Goal: Task Accomplishment & Management: Manage account settings

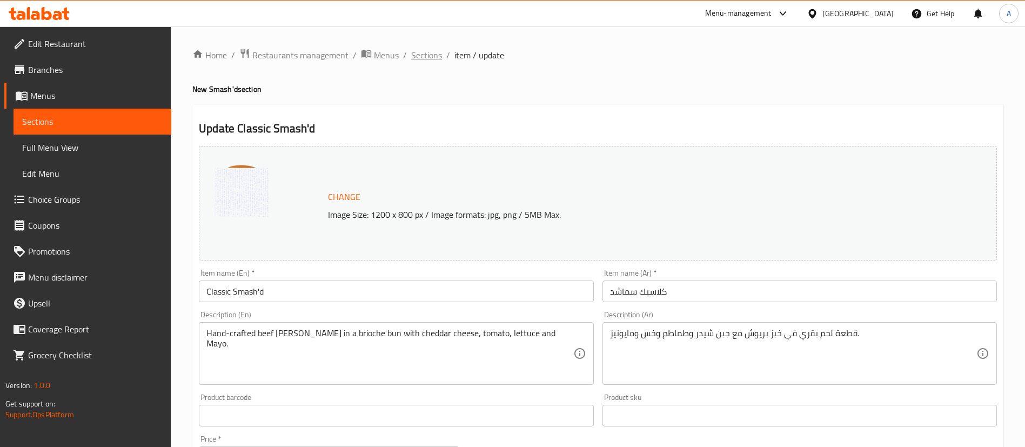
click at [411, 57] on span "Sections" at bounding box center [426, 55] width 31 height 13
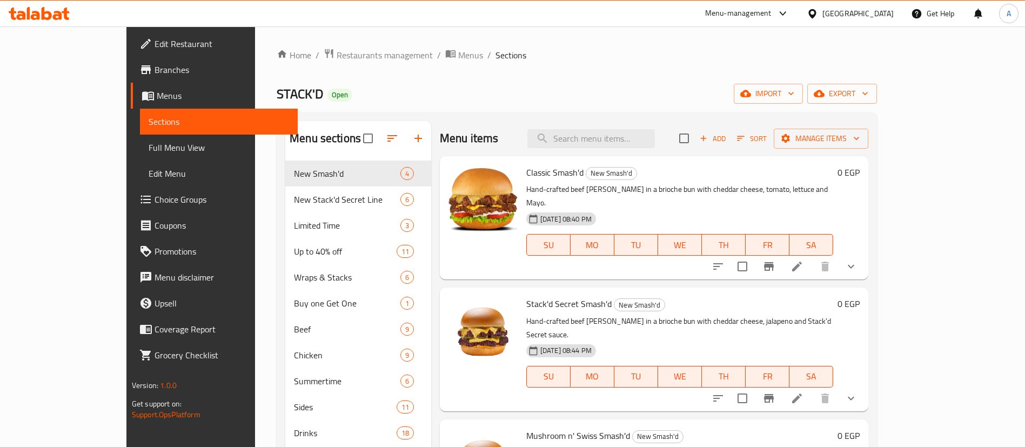
drag, startPoint x: 451, startPoint y: 0, endPoint x: 607, endPoint y: 72, distance: 171.6
click at [607, 72] on div "Home / Restaurants management / Menus / Sections STACK'D Open import export Men…" at bounding box center [577, 396] width 600 height 696
click at [705, 73] on div "Home / Restaurants management / Menus / Sections STACK'D Open import export Men…" at bounding box center [577, 396] width 600 height 696
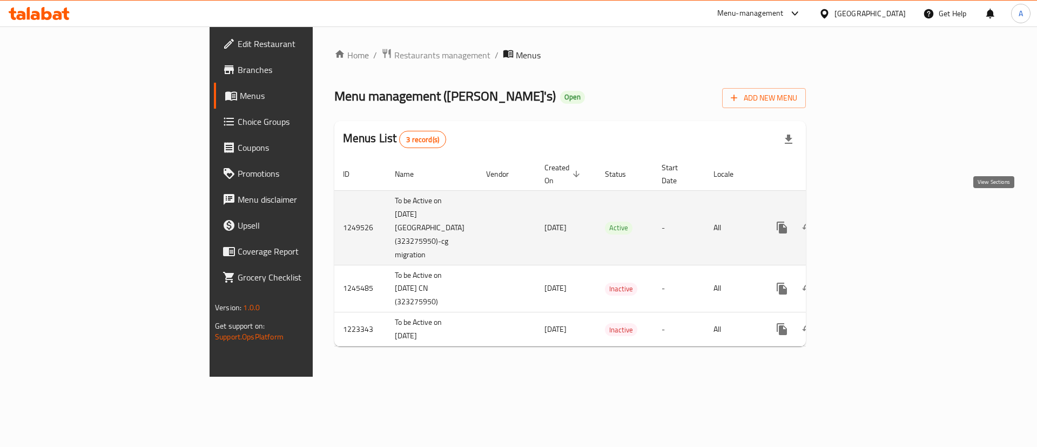
click at [866, 221] on icon "enhanced table" at bounding box center [859, 227] width 13 height 13
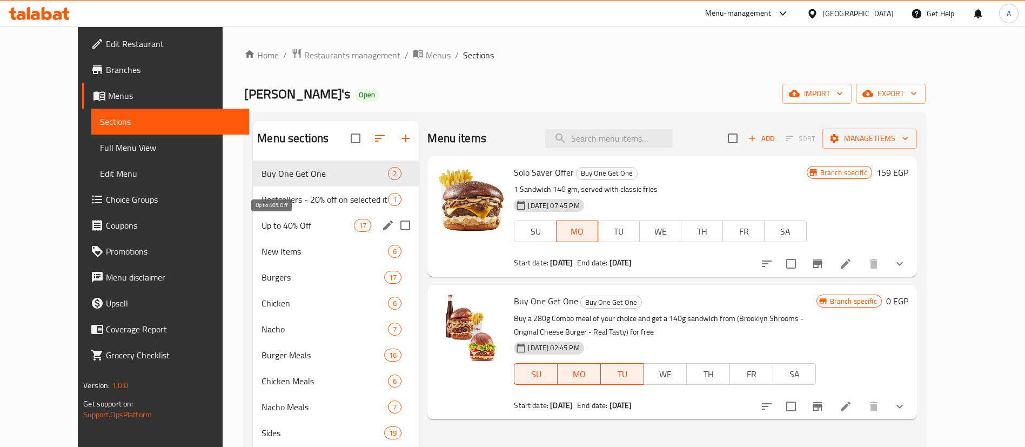
click at [263, 228] on span "Up to 40% Off" at bounding box center [307, 225] width 92 height 13
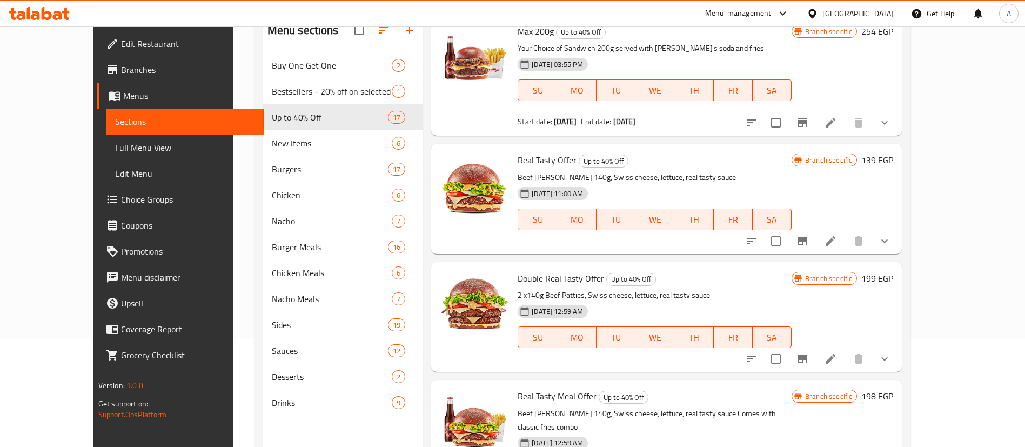
scroll to position [27, 0]
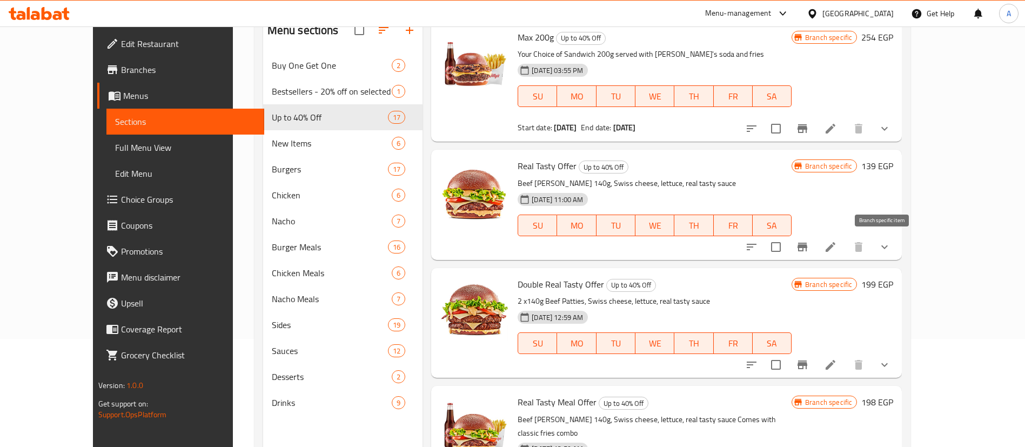
click at [809, 249] on icon "Branch-specific-item" at bounding box center [802, 246] width 13 height 13
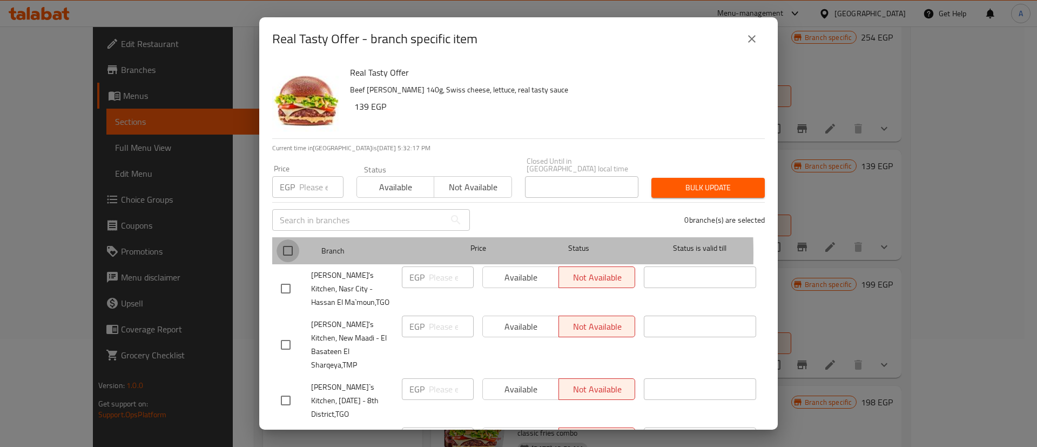
click at [287, 245] on input "checkbox" at bounding box center [288, 250] width 23 height 23
checkbox input "true"
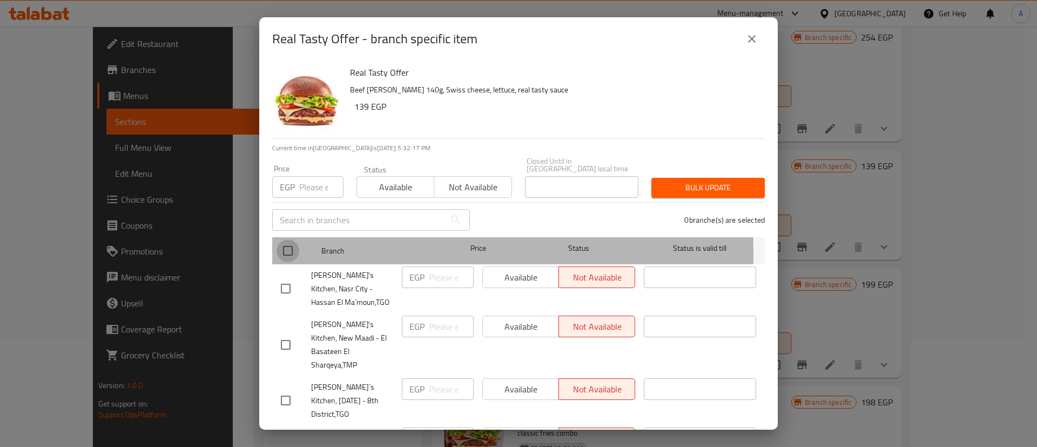
checkbox input "true"
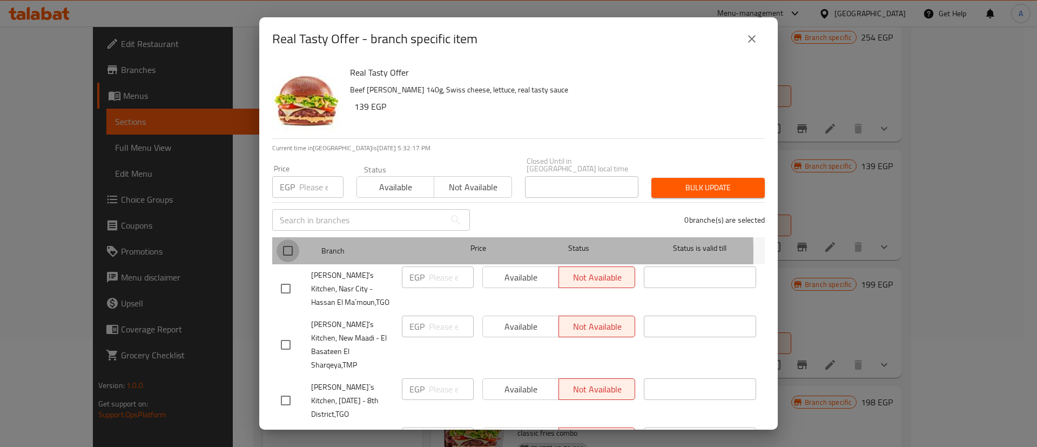
checkbox input "true"
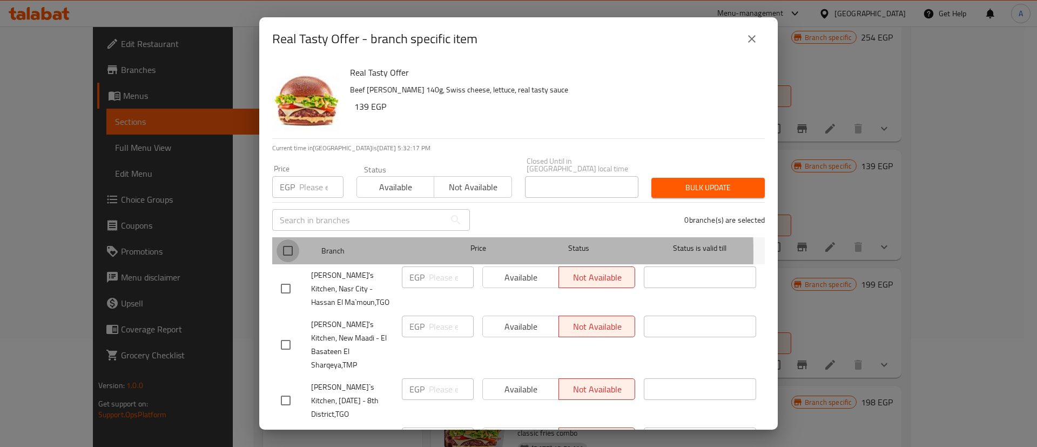
checkbox input "true"
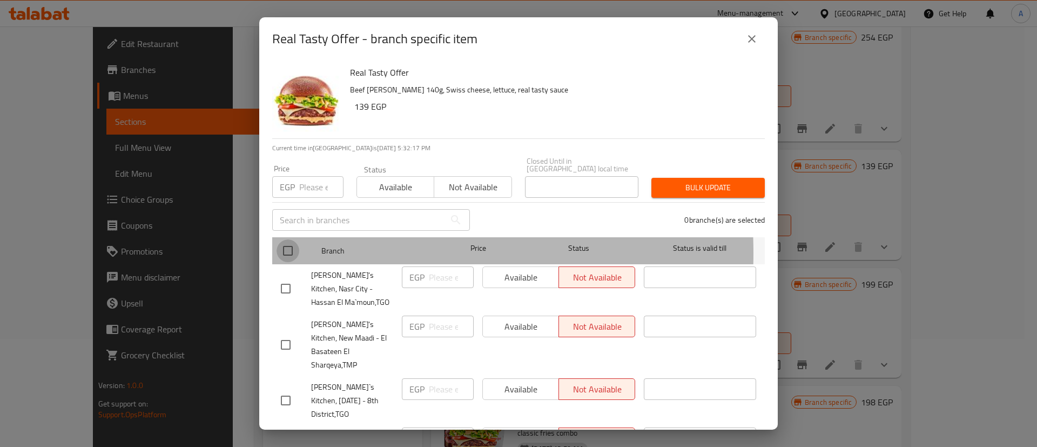
checkbox input "true"
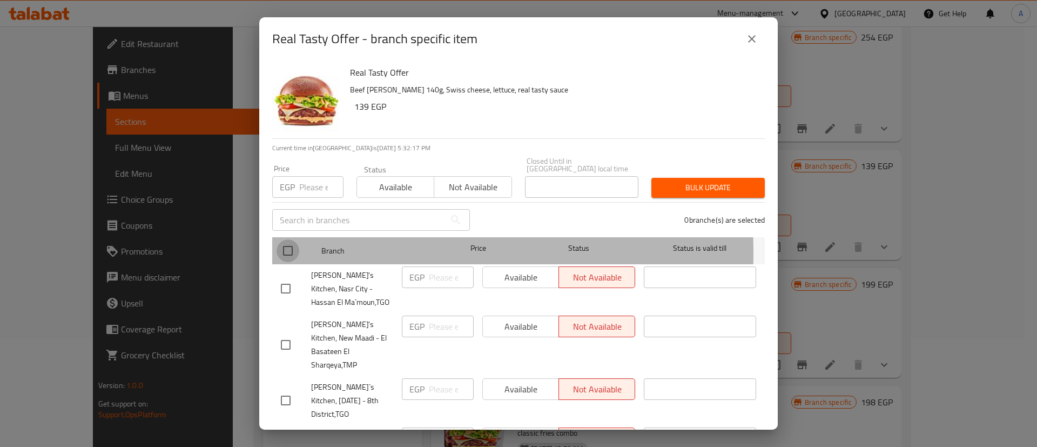
checkbox input "true"
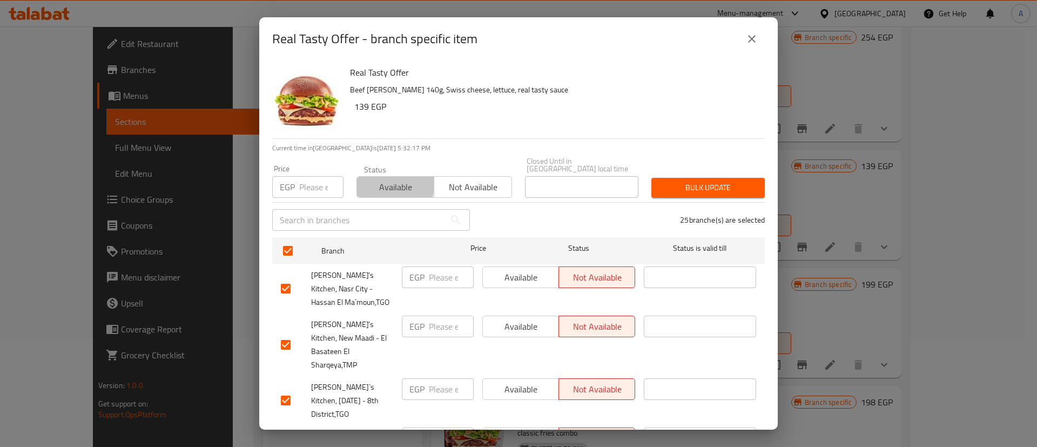
click at [378, 179] on span "Available" at bounding box center [395, 187] width 69 height 16
click at [702, 181] on span "Bulk update" at bounding box center [708, 188] width 96 height 14
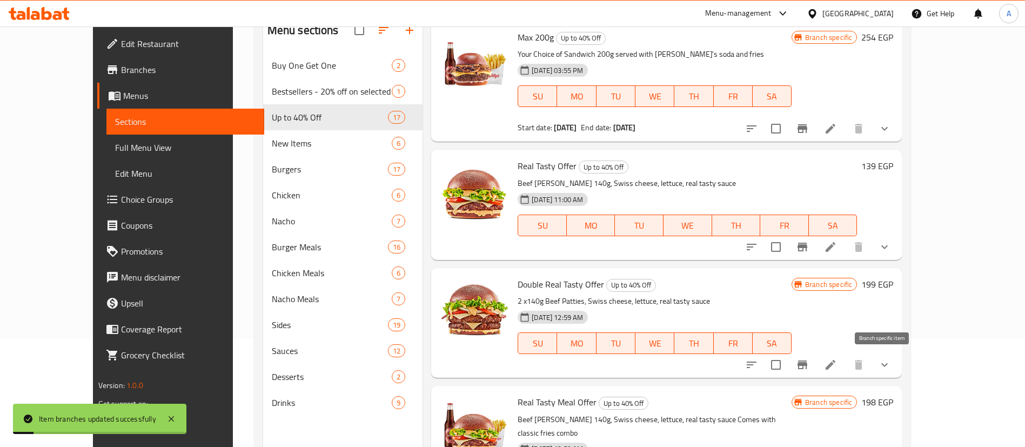
click at [807, 365] on icon "Branch-specific-item" at bounding box center [802, 364] width 10 height 9
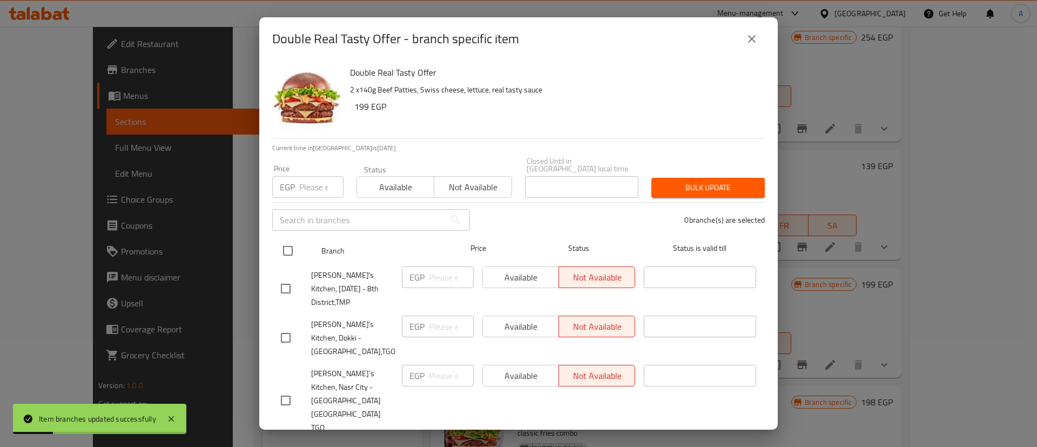
click at [284, 239] on input "checkbox" at bounding box center [288, 250] width 23 height 23
checkbox input "true"
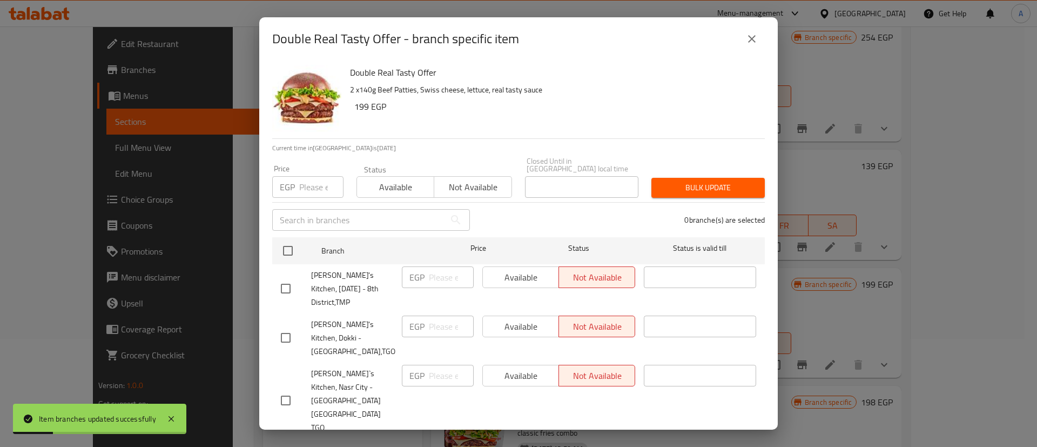
checkbox input "true"
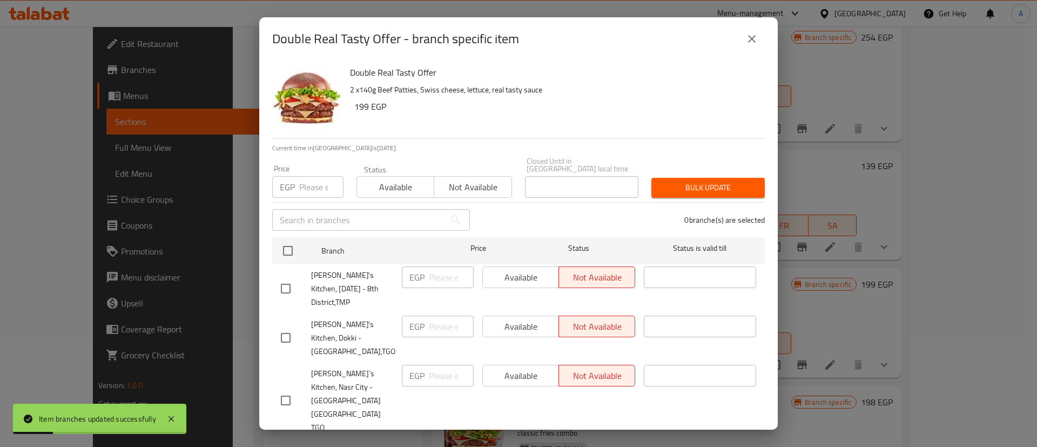
checkbox input "true"
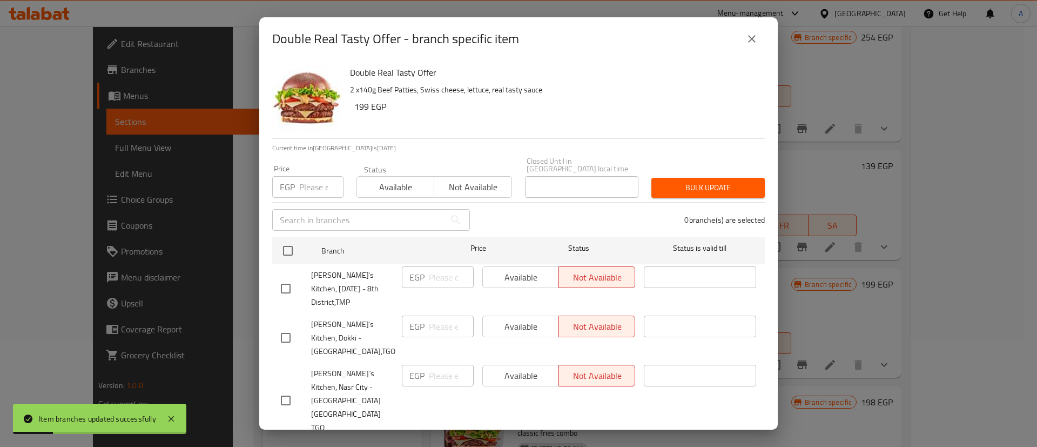
checkbox input "true"
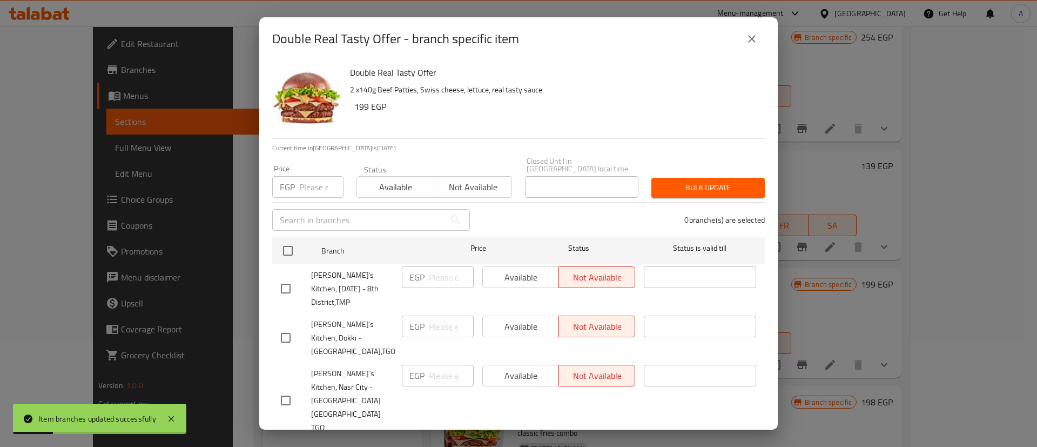
checkbox input "true"
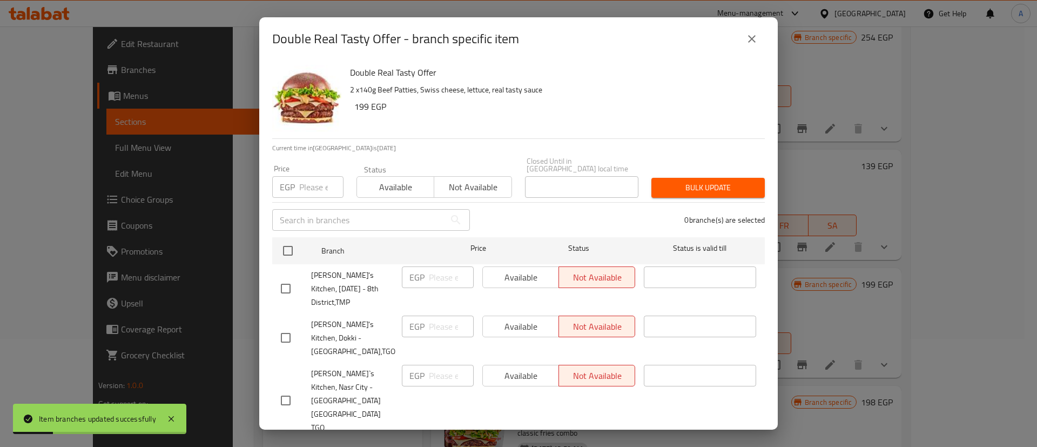
checkbox input "true"
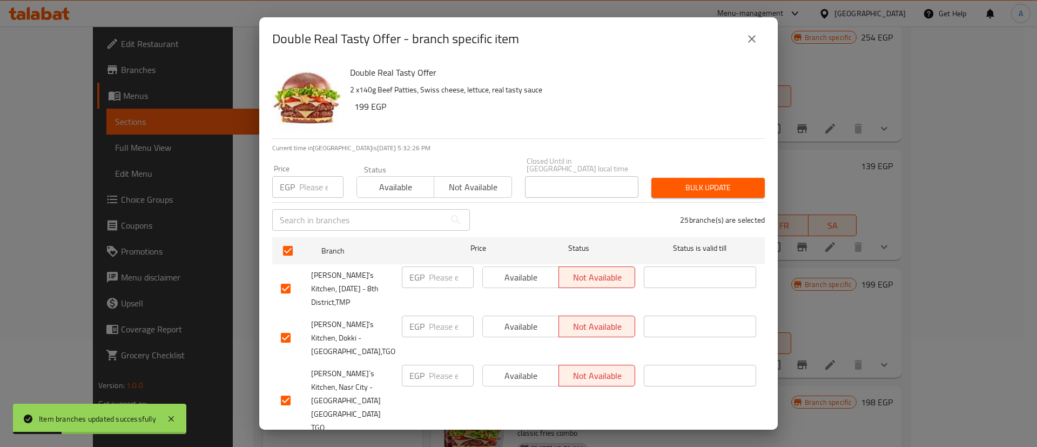
click at [361, 179] on span "Available" at bounding box center [395, 187] width 69 height 16
click at [667, 181] on span "Bulk update" at bounding box center [708, 188] width 96 height 14
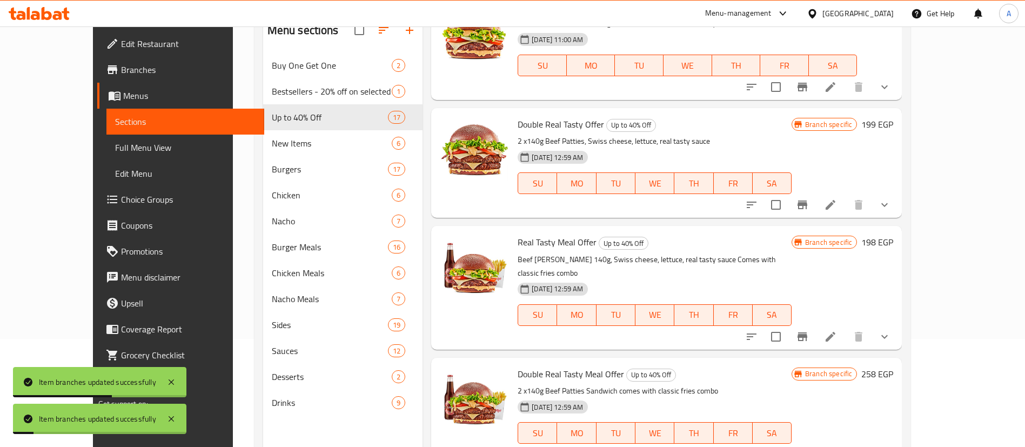
scroll to position [189, 0]
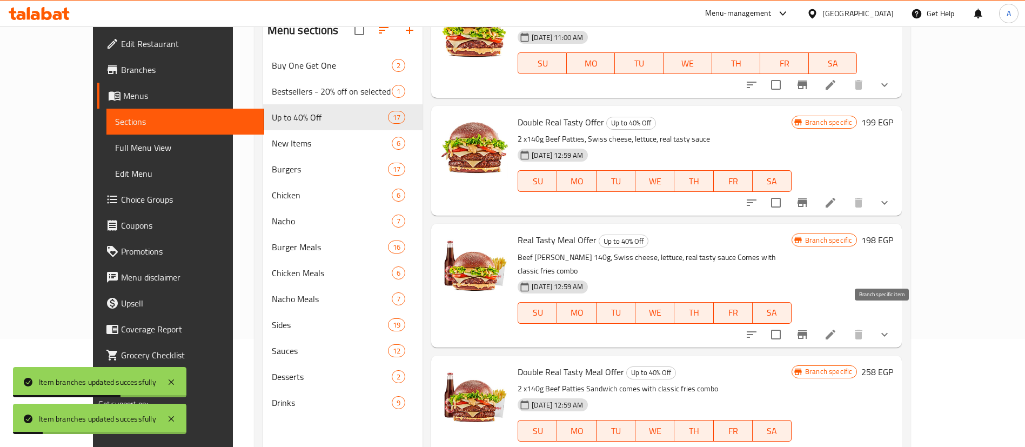
click at [815, 328] on button "Branch-specific-item" at bounding box center [802, 334] width 26 height 26
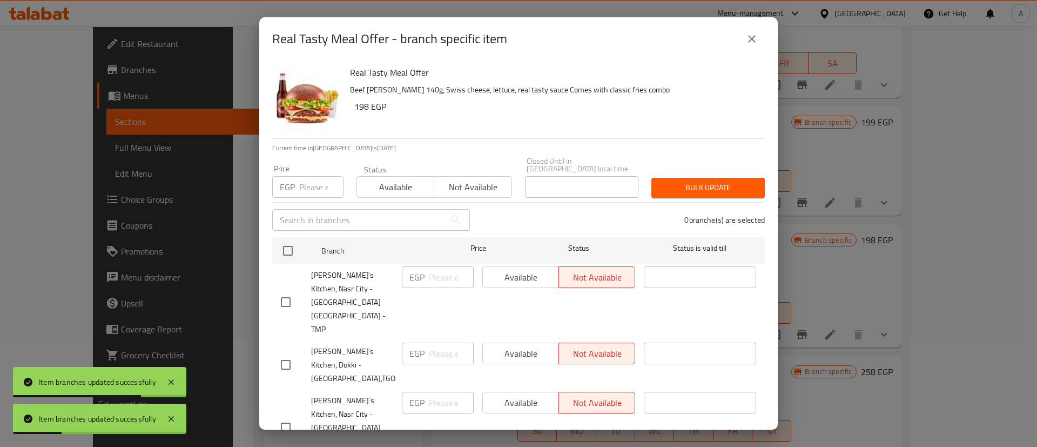
click at [381, 184] on span "Available" at bounding box center [395, 187] width 69 height 16
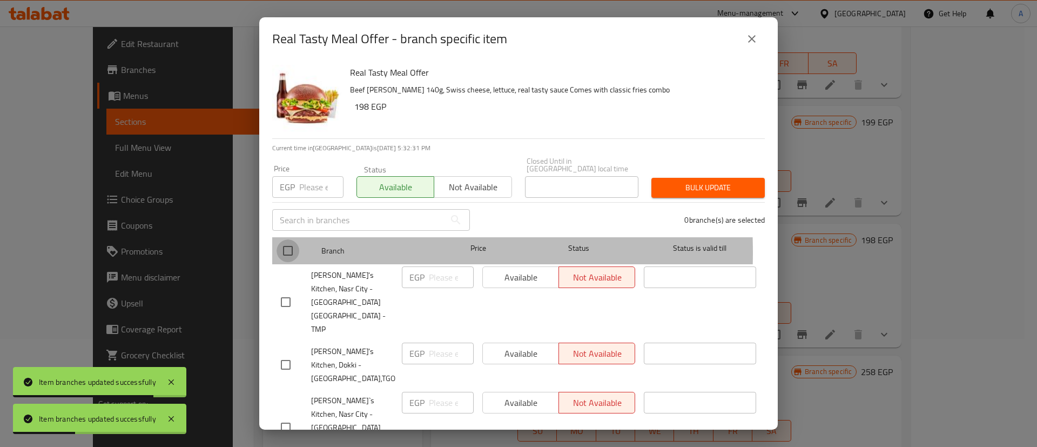
click at [281, 245] on input "checkbox" at bounding box center [288, 250] width 23 height 23
checkbox input "true"
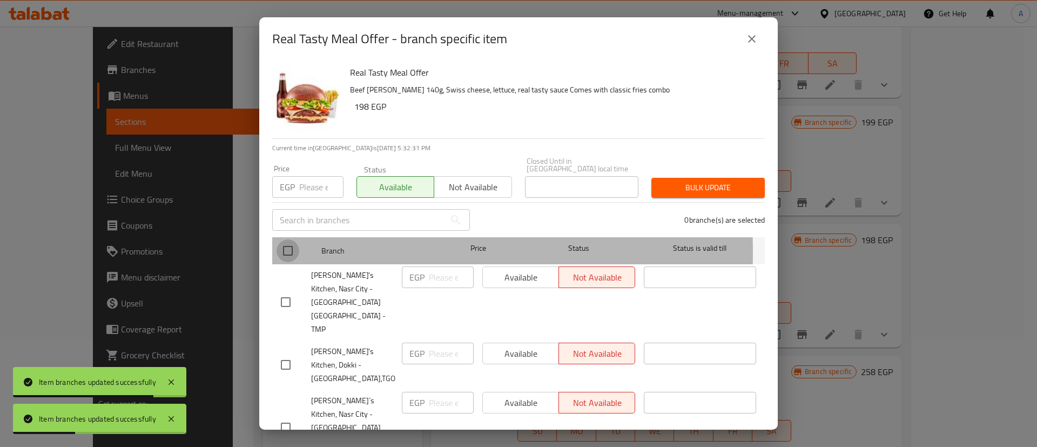
checkbox input "true"
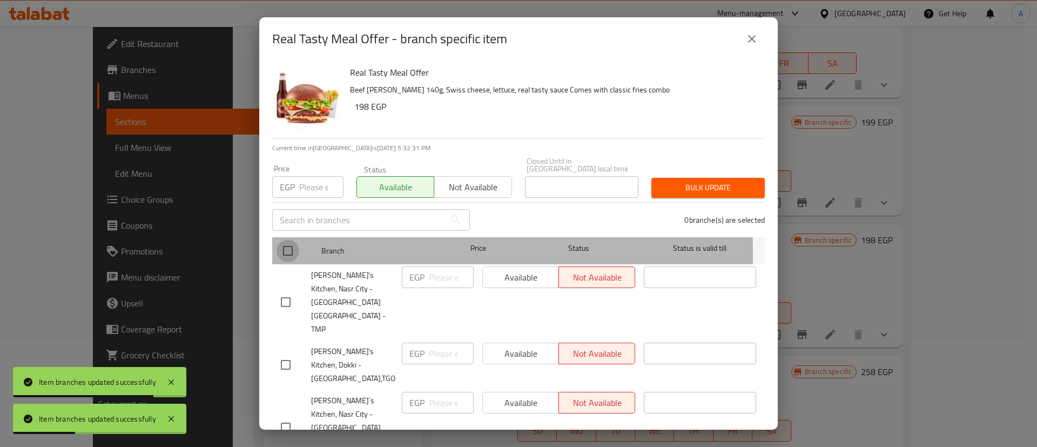
checkbox input "true"
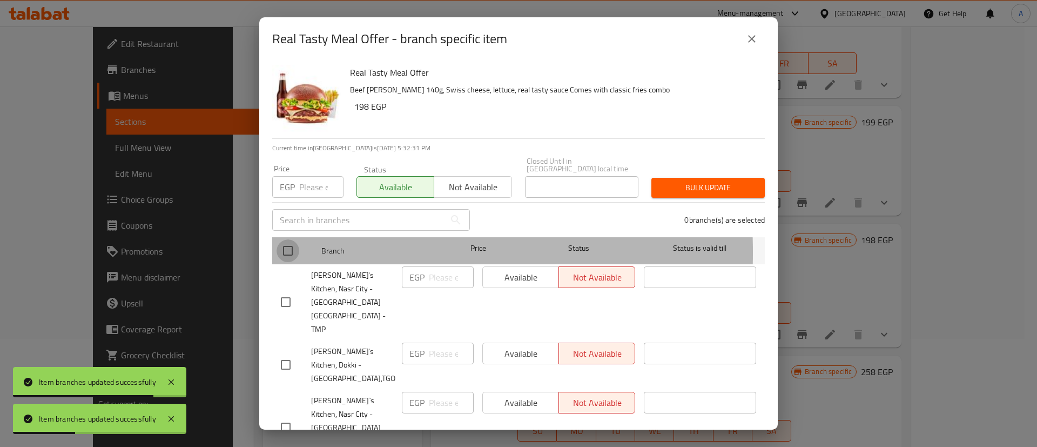
checkbox input "true"
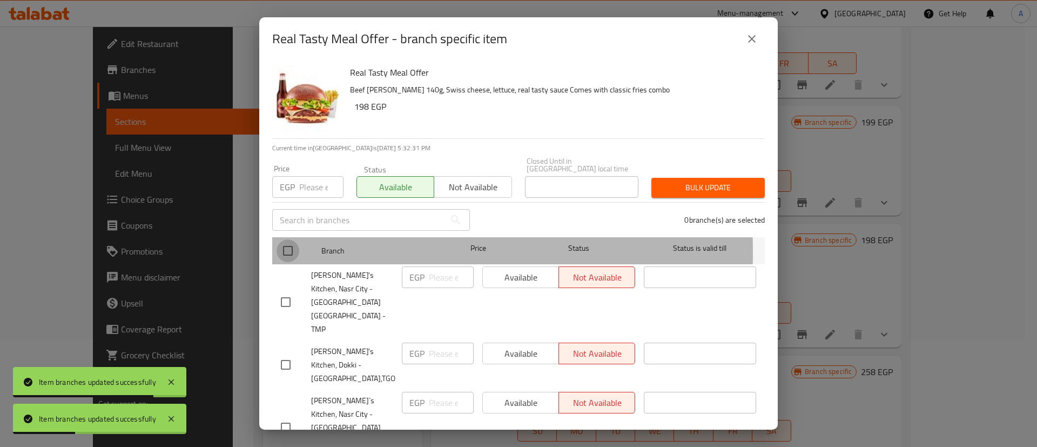
checkbox input "true"
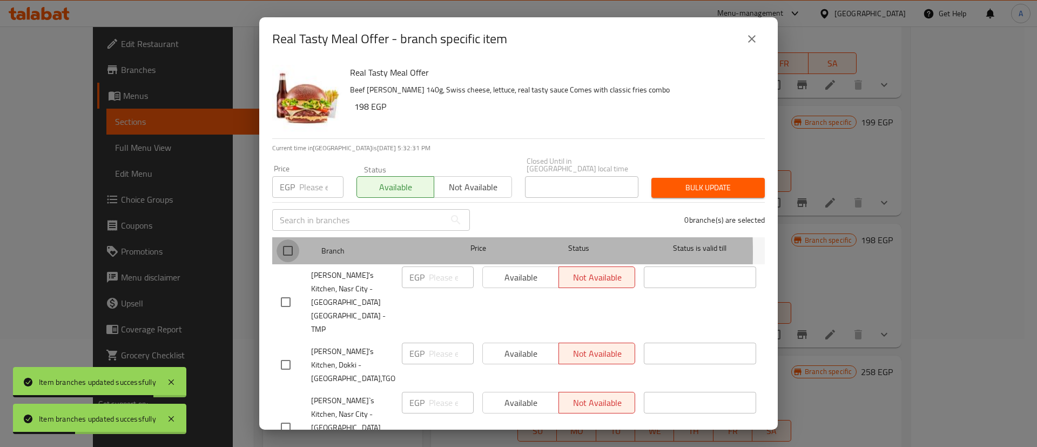
checkbox input "true"
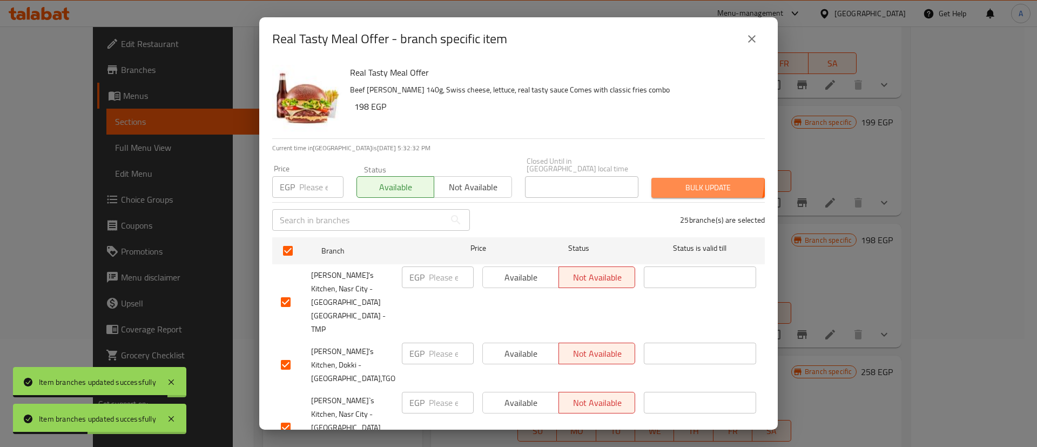
click at [681, 181] on span "Bulk update" at bounding box center [708, 188] width 96 height 14
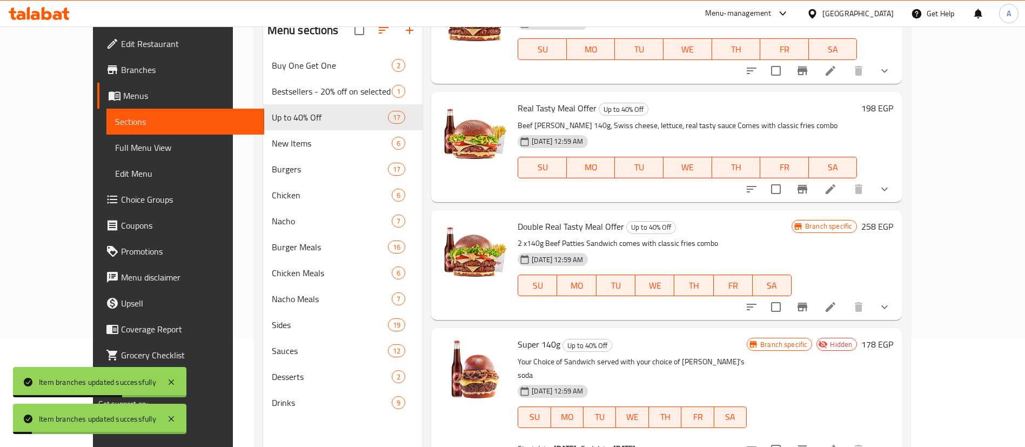
scroll to position [324, 0]
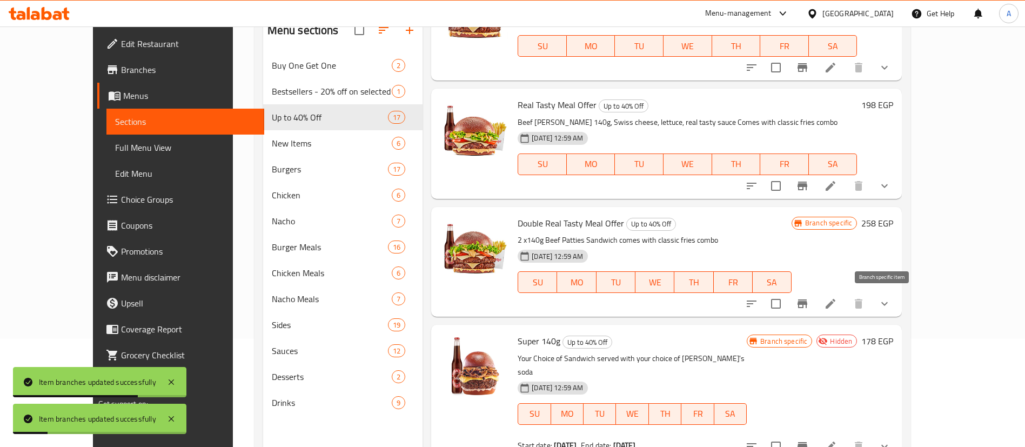
click at [809, 309] on icon "Branch-specific-item" at bounding box center [802, 303] width 13 height 13
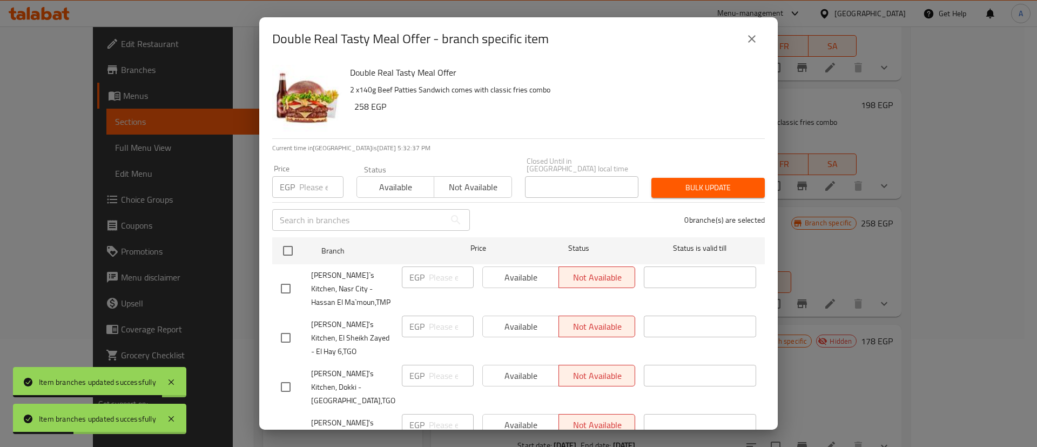
drag, startPoint x: 283, startPoint y: 242, endPoint x: 335, endPoint y: 256, distance: 54.2
click at [281, 243] on input "checkbox" at bounding box center [288, 250] width 23 height 23
checkbox input "true"
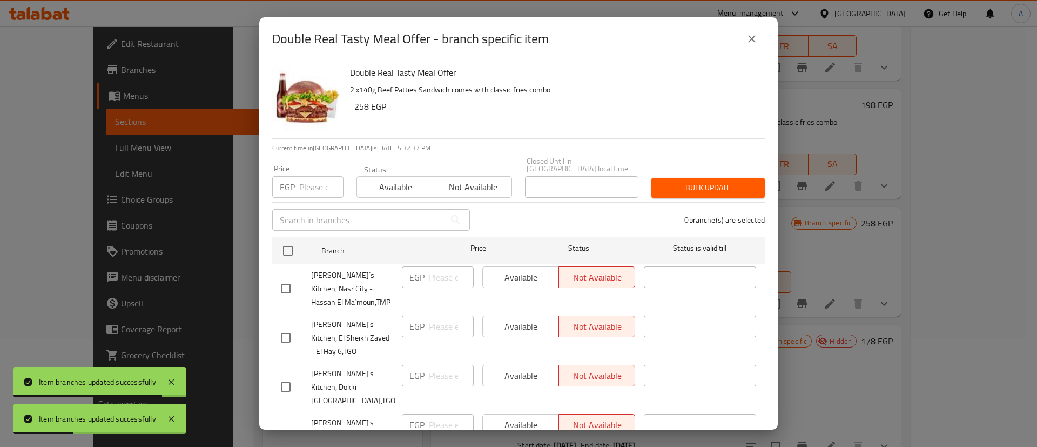
checkbox input "true"
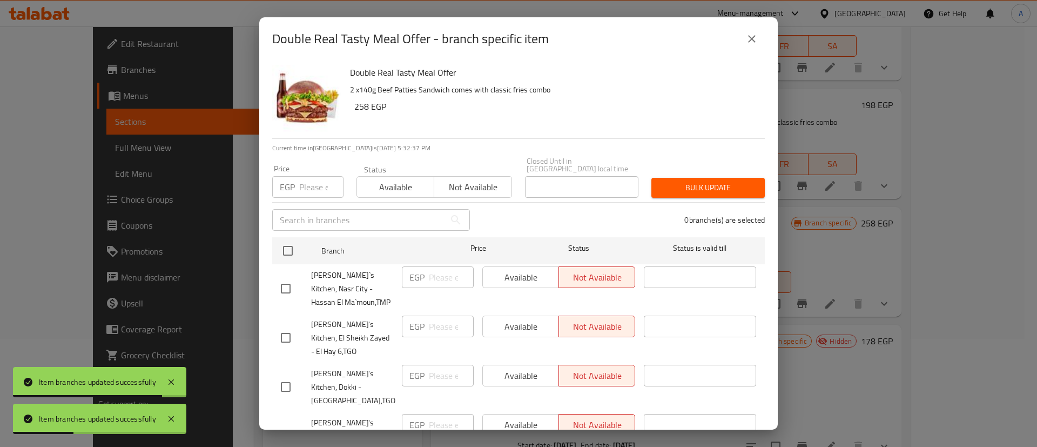
checkbox input "true"
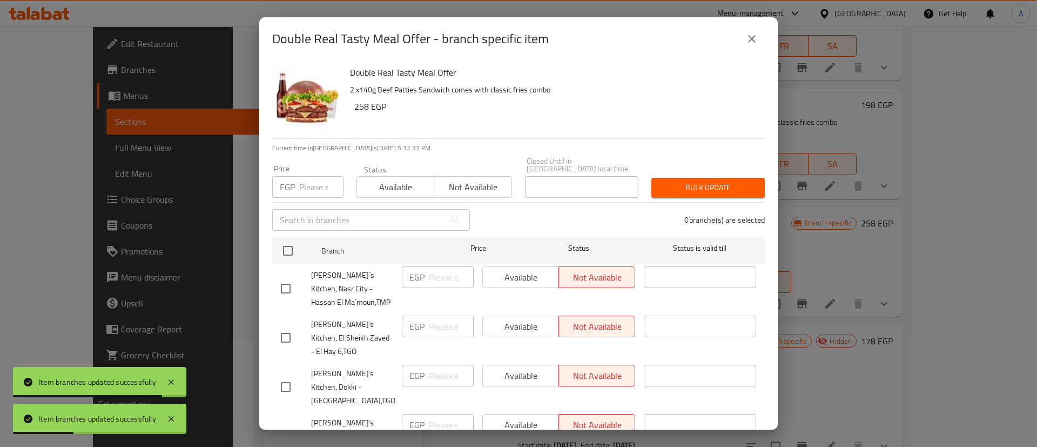
checkbox input "true"
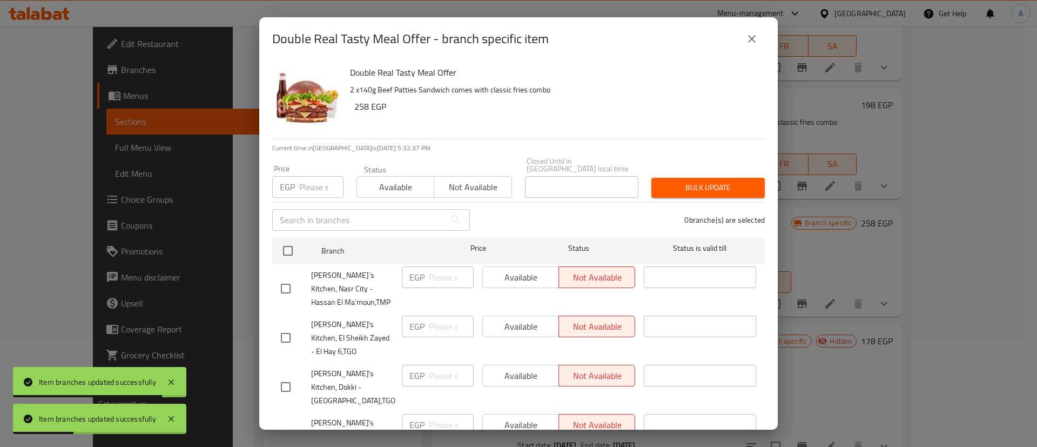
checkbox input "true"
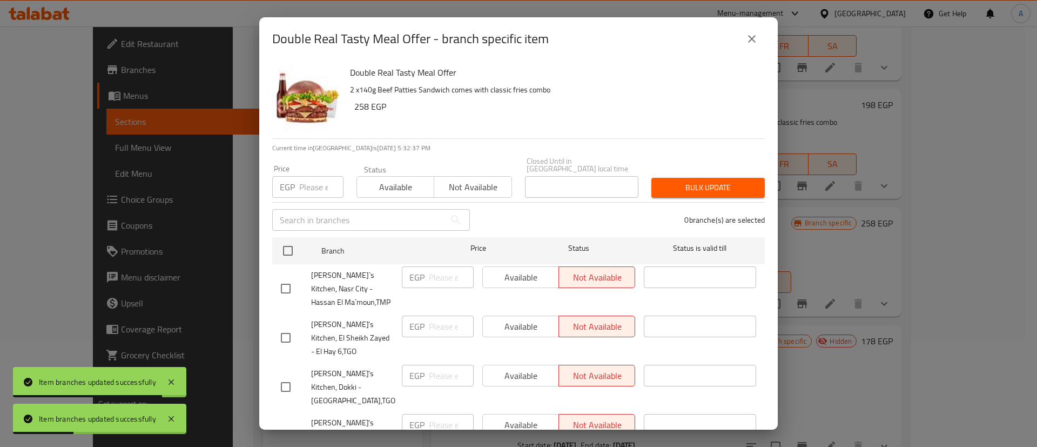
checkbox input "true"
click at [390, 179] on span "Available" at bounding box center [395, 187] width 69 height 16
click at [714, 181] on span "Bulk update" at bounding box center [708, 188] width 96 height 14
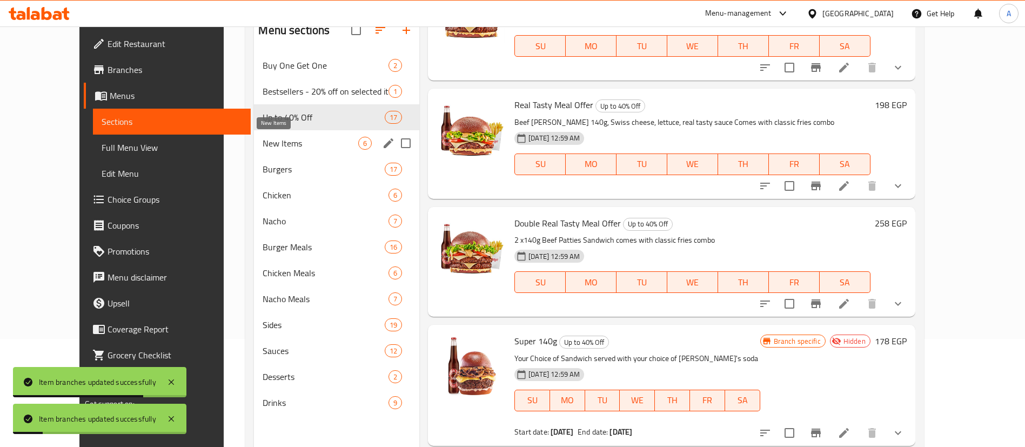
click at [263, 145] on span "New Items" at bounding box center [311, 143] width 96 height 13
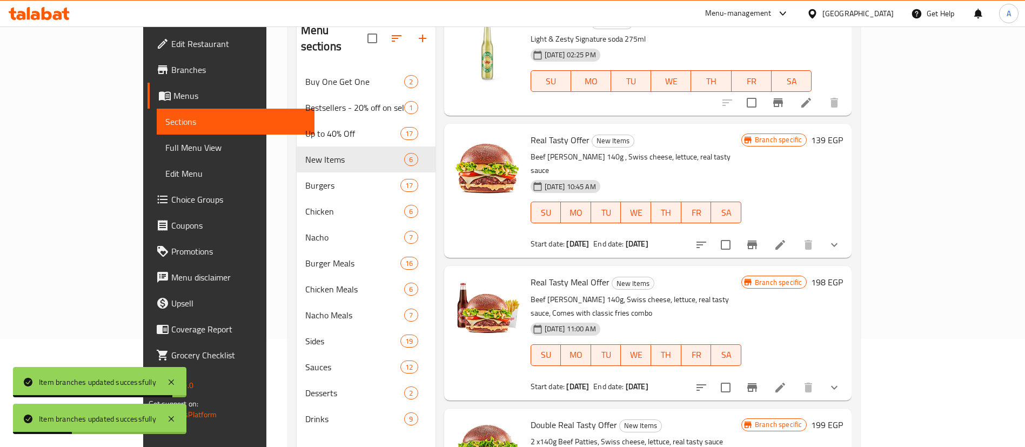
scroll to position [108, 0]
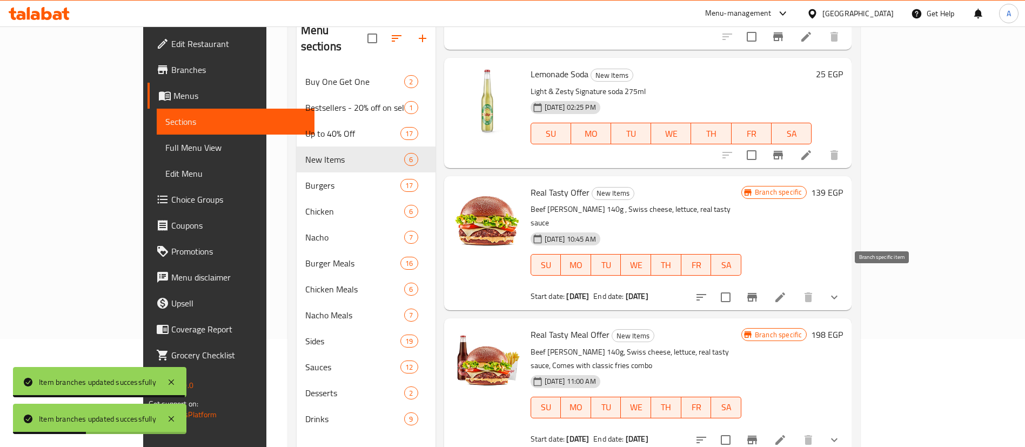
click at [758, 291] on icon "Branch-specific-item" at bounding box center [751, 297] width 13 height 13
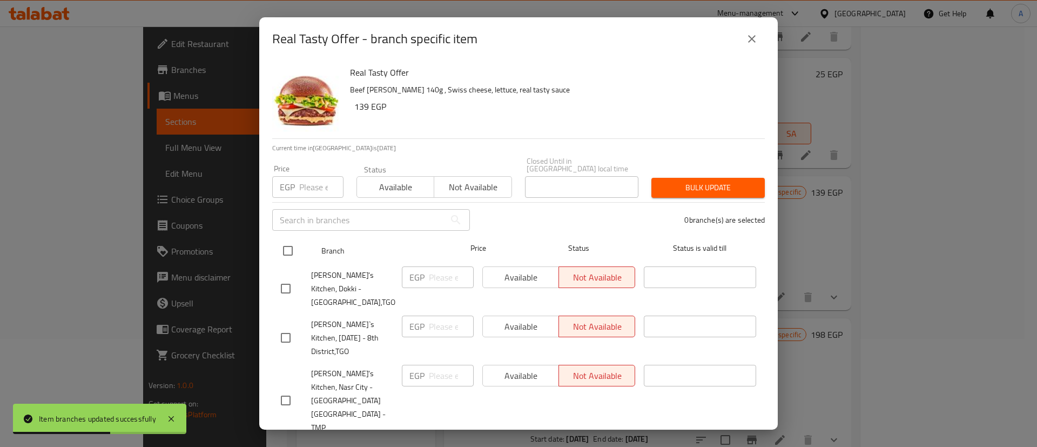
click at [279, 240] on input "checkbox" at bounding box center [288, 250] width 23 height 23
checkbox input "true"
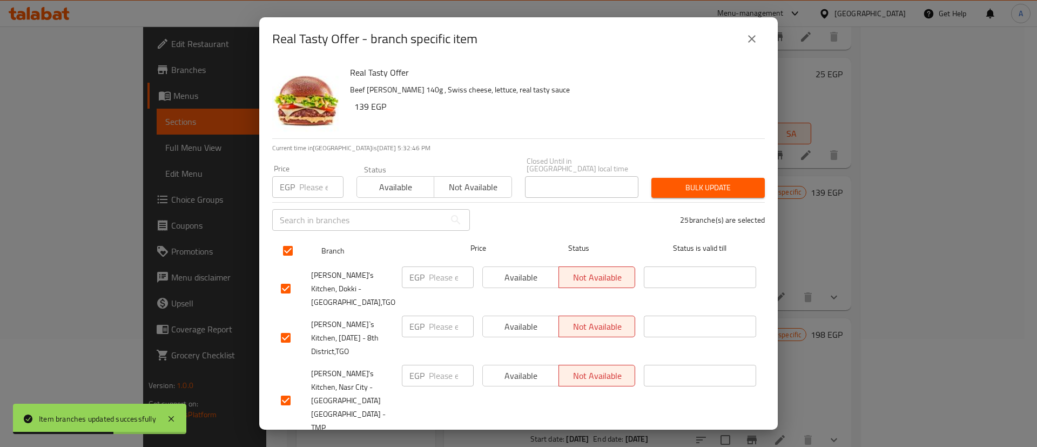
checkbox input "true"
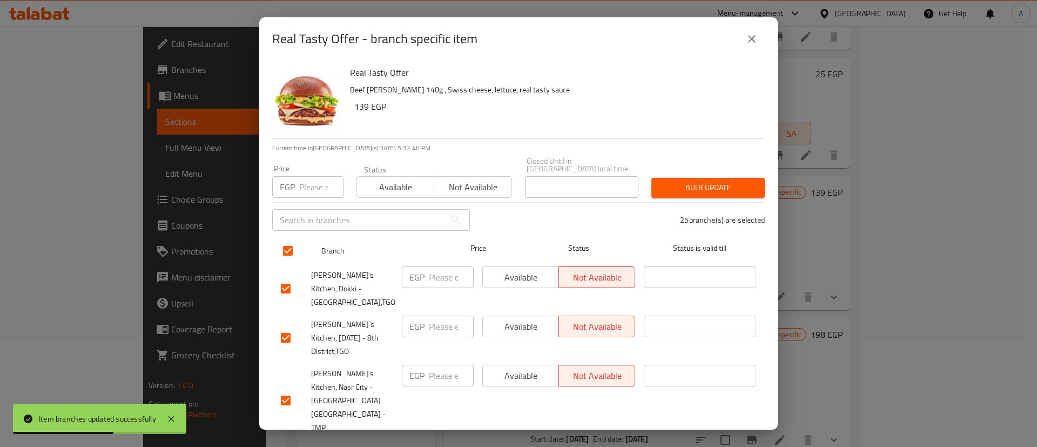
checkbox input "true"
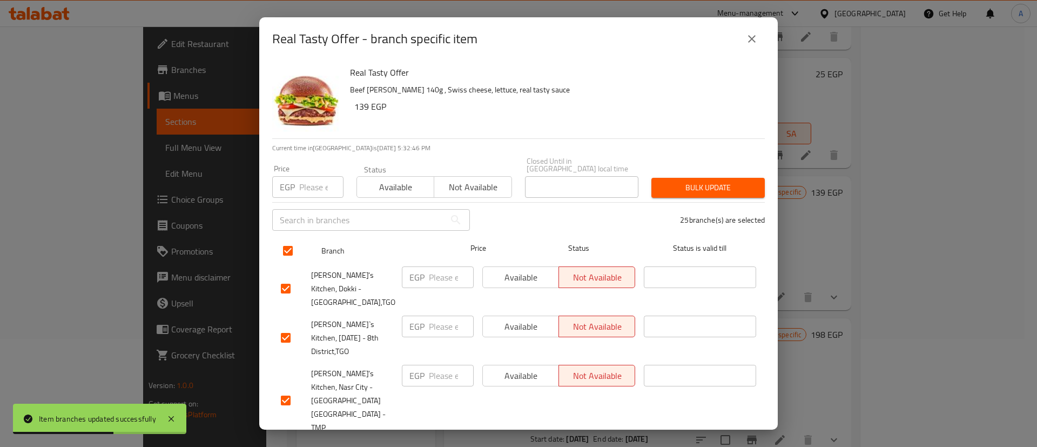
checkbox input "true"
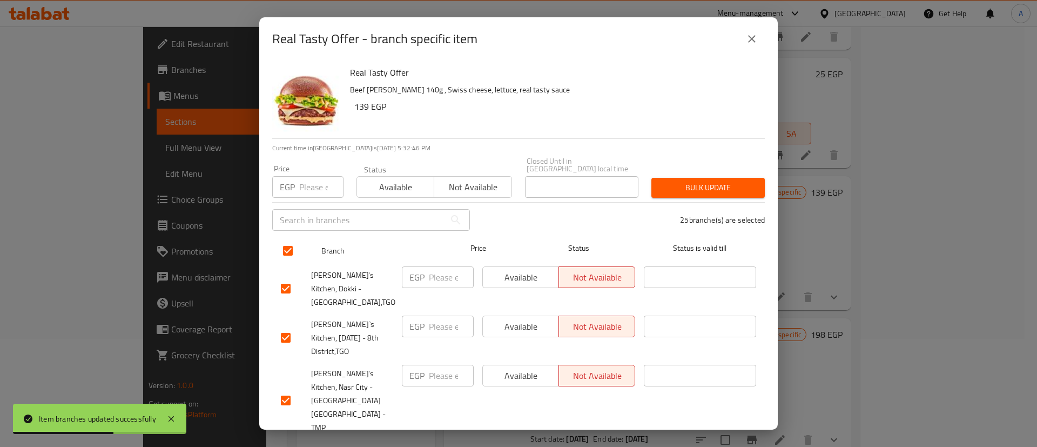
checkbox input "true"
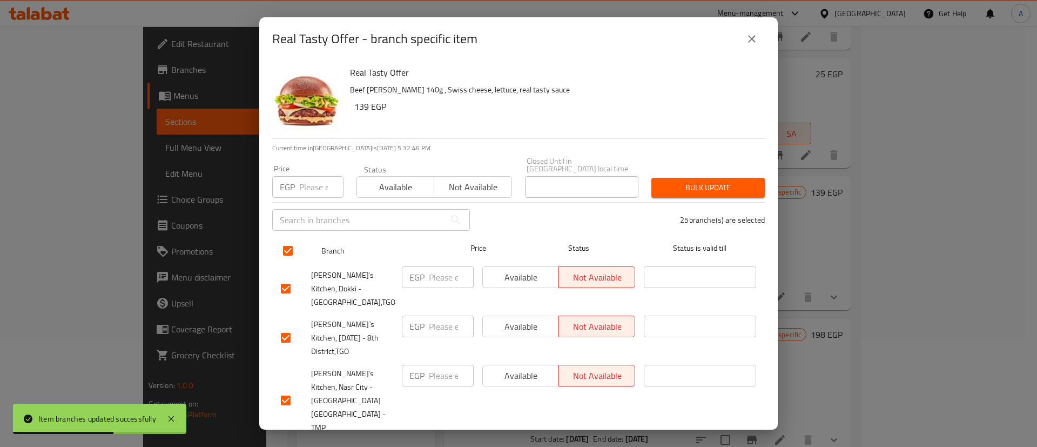
checkbox input "true"
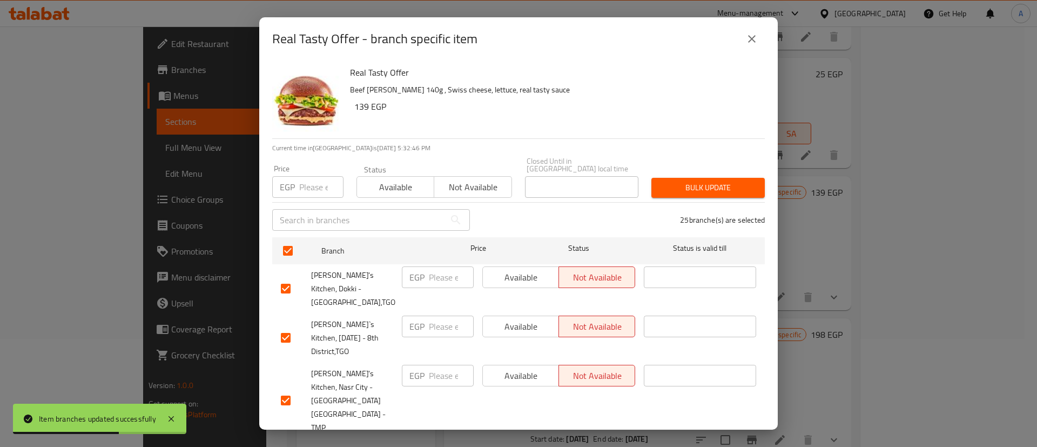
click at [389, 187] on button "Available" at bounding box center [396, 187] width 78 height 22
click at [660, 183] on span "Bulk update" at bounding box center [708, 188] width 96 height 14
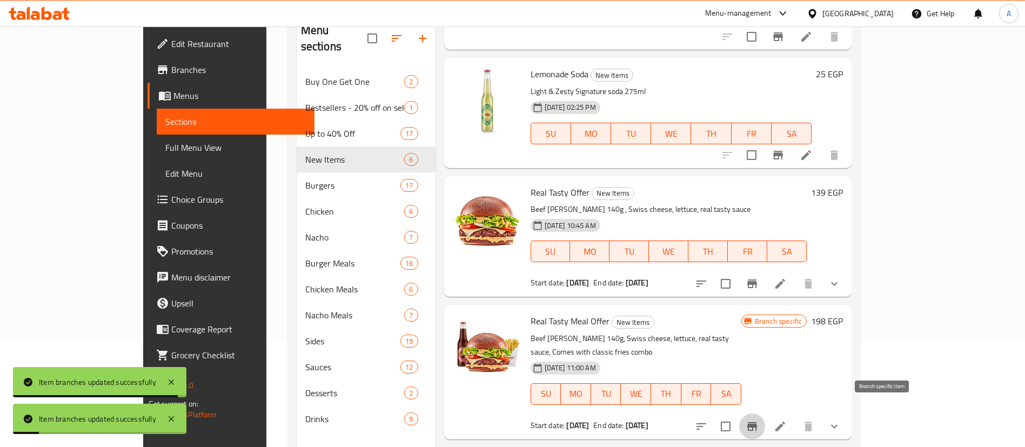
click at [757, 422] on icon "Branch-specific-item" at bounding box center [752, 426] width 10 height 9
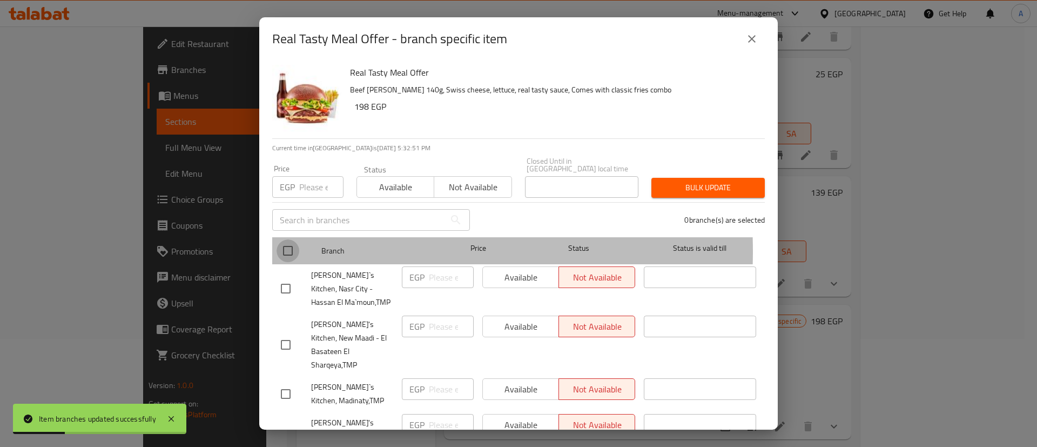
click at [287, 244] on input "checkbox" at bounding box center [288, 250] width 23 height 23
checkbox input "true"
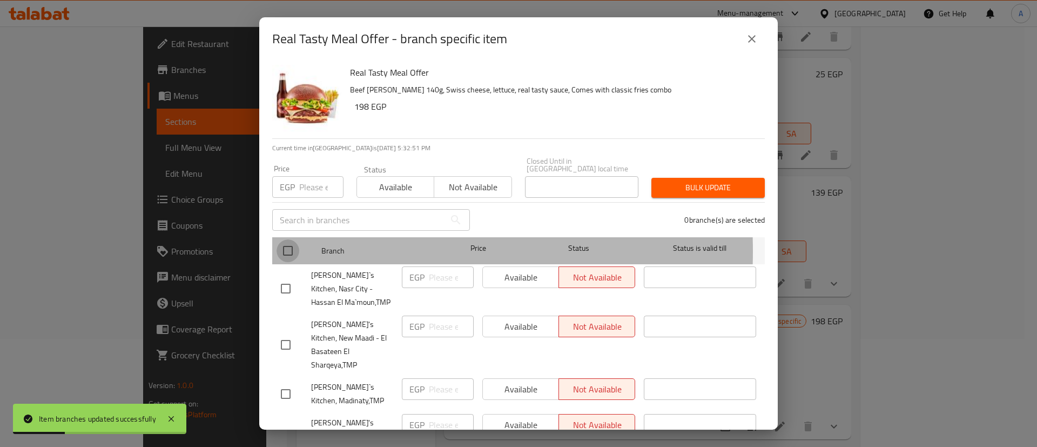
checkbox input "true"
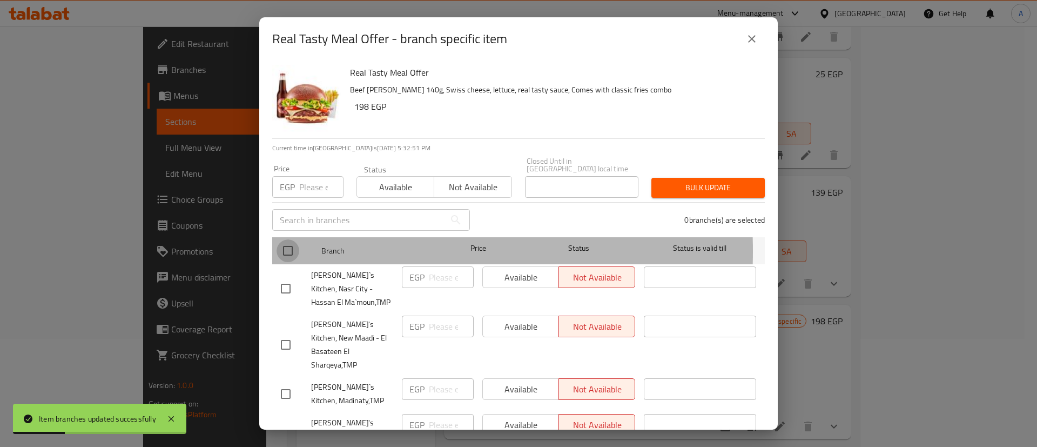
checkbox input "true"
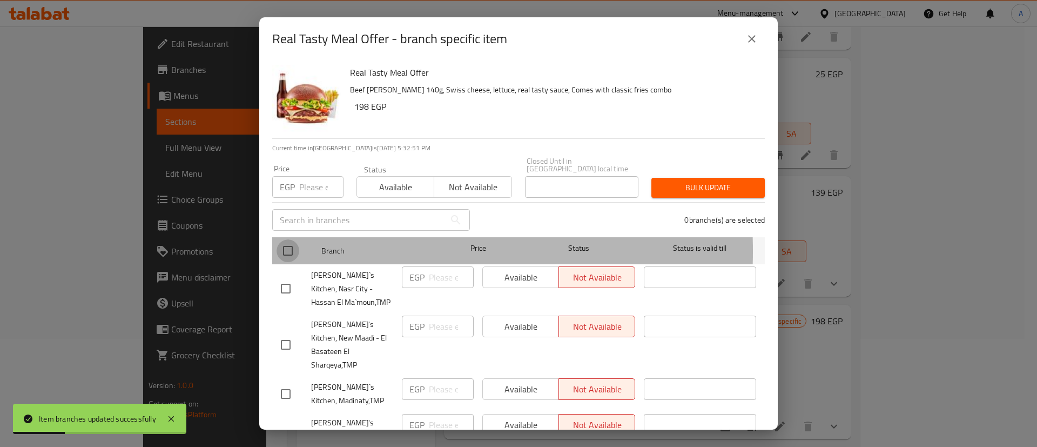
checkbox input "true"
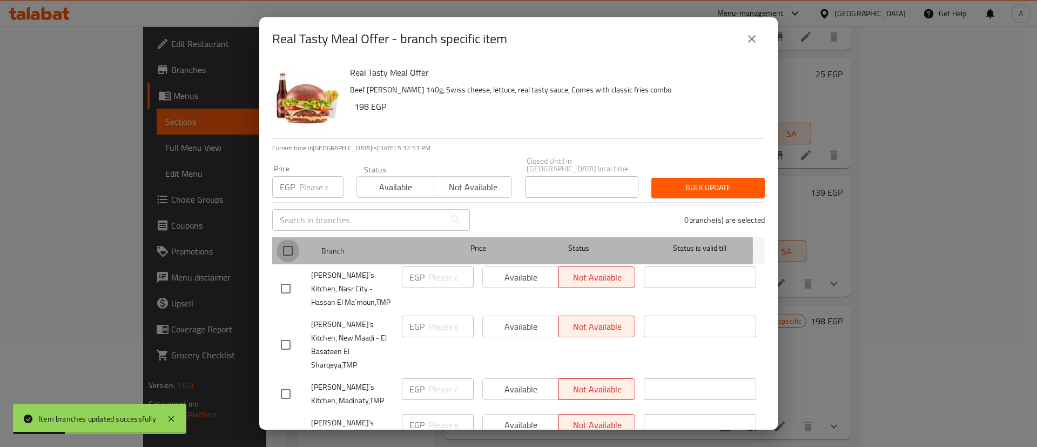
checkbox input "true"
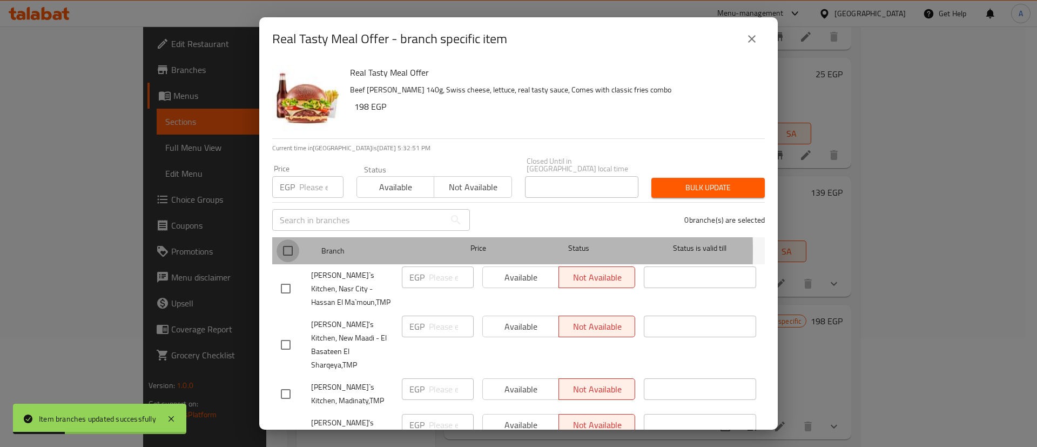
checkbox input "true"
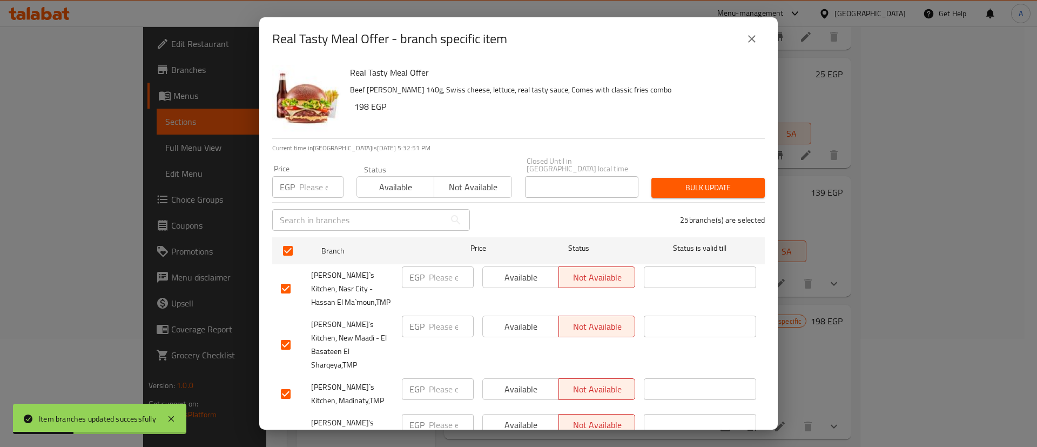
click at [384, 203] on div "​" at bounding box center [371, 220] width 211 height 35
click at [384, 186] on span "Available" at bounding box center [395, 187] width 69 height 16
click at [693, 181] on span "Bulk update" at bounding box center [708, 188] width 96 height 14
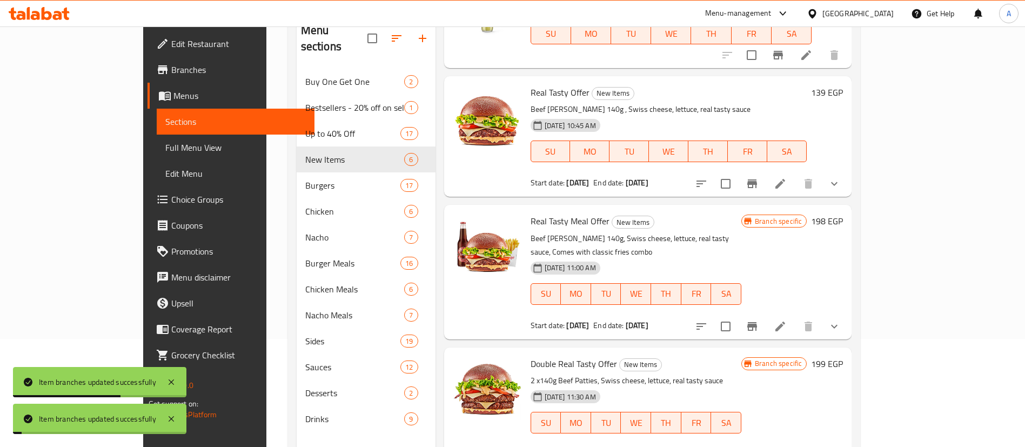
scroll to position [243, 0]
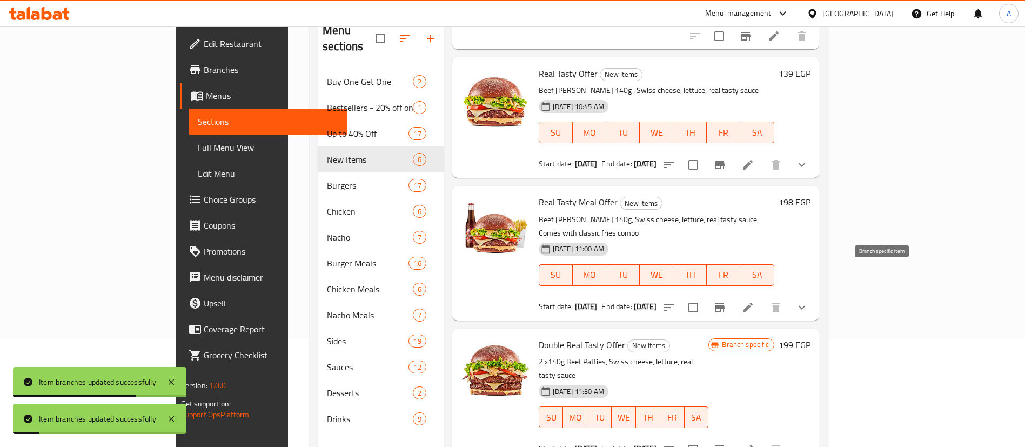
click at [732, 294] on button "Branch-specific-item" at bounding box center [720, 307] width 26 height 26
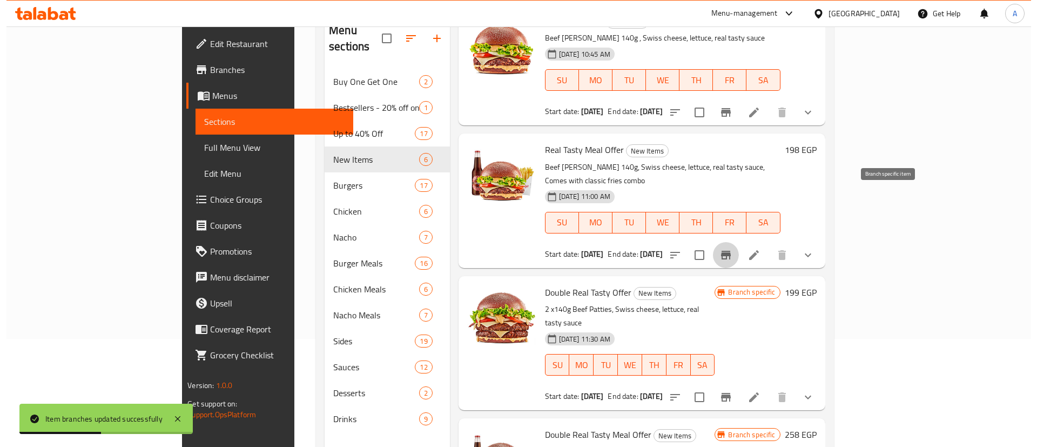
scroll to position [324, 0]
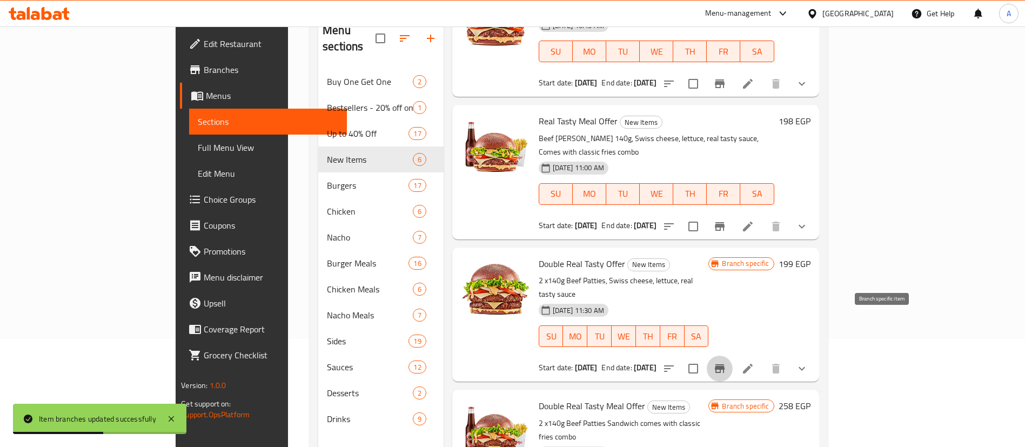
click at [724, 364] on icon "Branch-specific-item" at bounding box center [720, 368] width 10 height 9
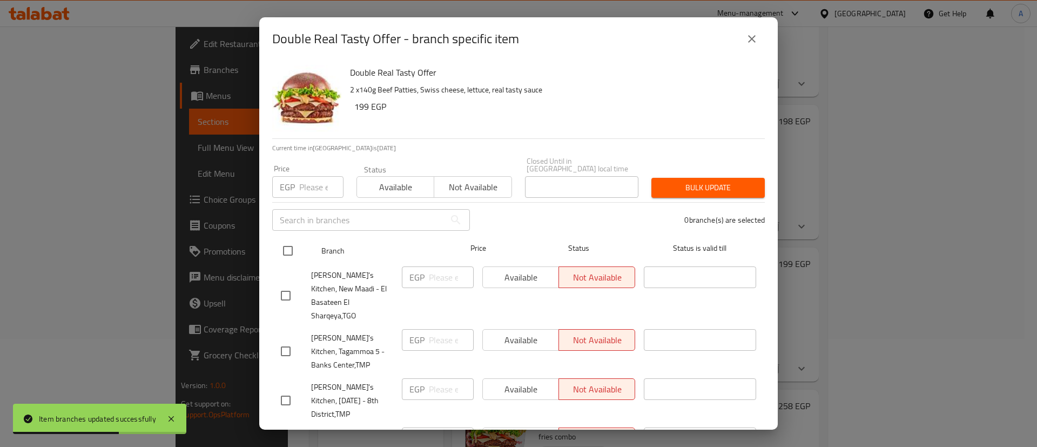
click at [279, 239] on input "checkbox" at bounding box center [288, 250] width 23 height 23
checkbox input "true"
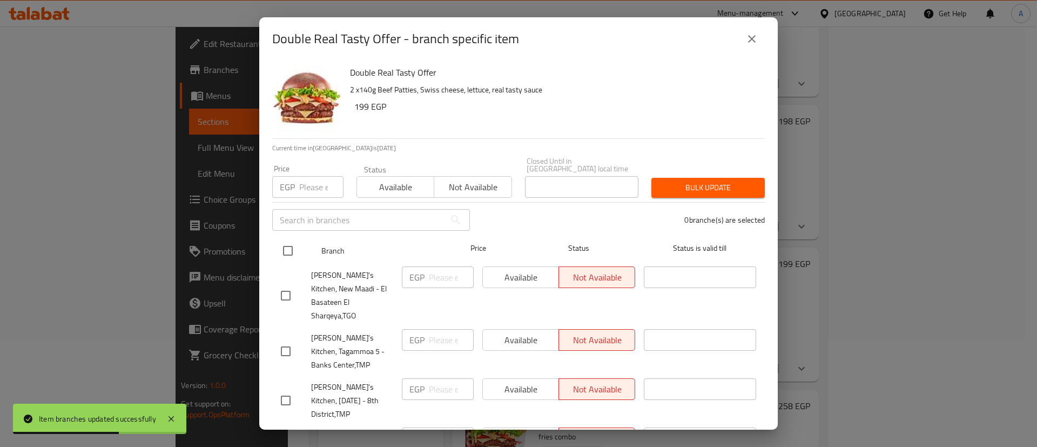
checkbox input "true"
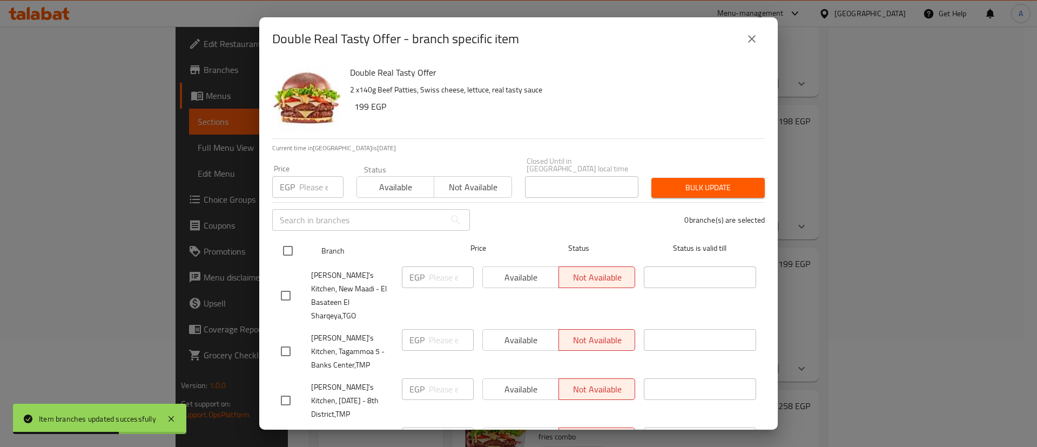
checkbox input "true"
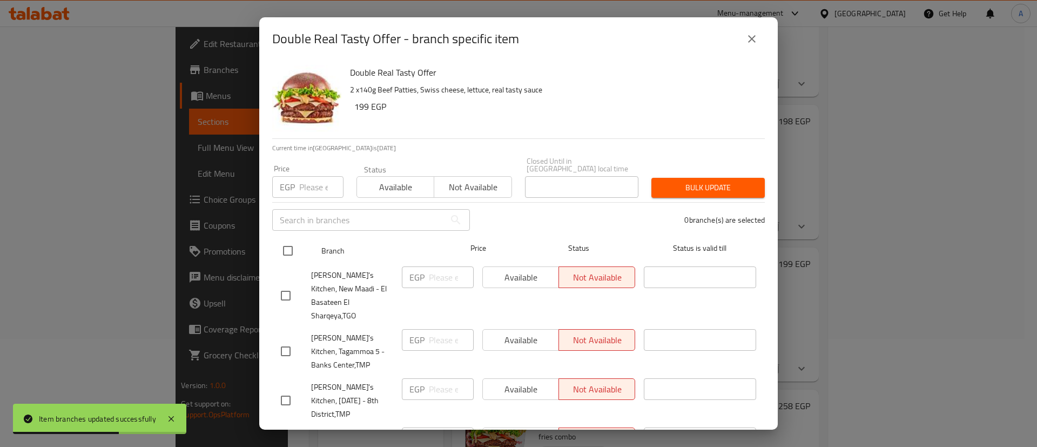
checkbox input "true"
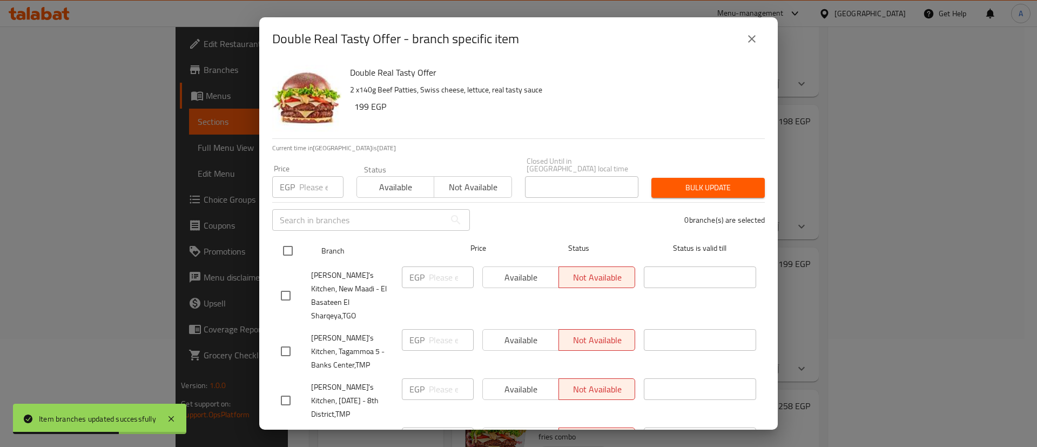
checkbox input "true"
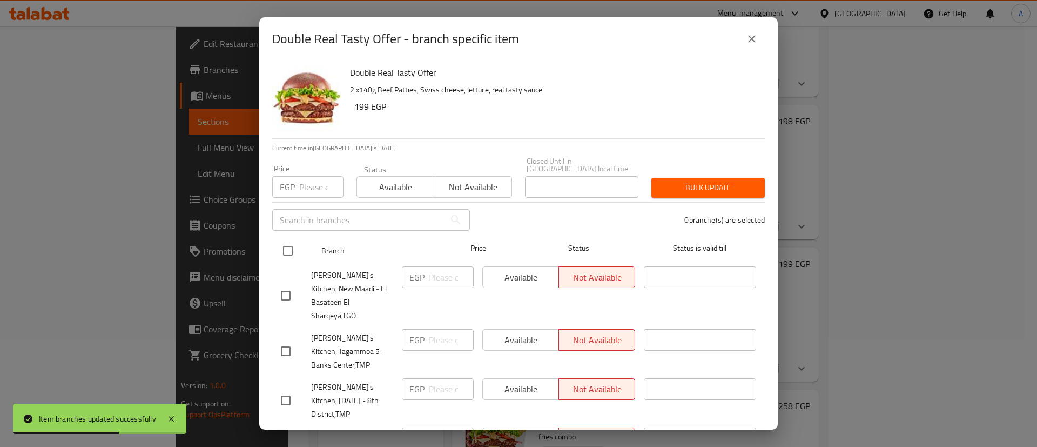
checkbox input "true"
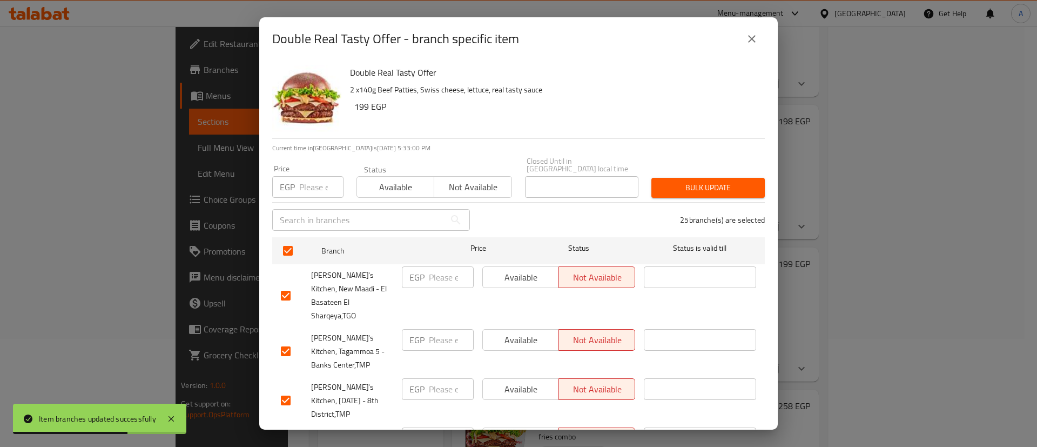
click at [394, 179] on span "Available" at bounding box center [395, 187] width 69 height 16
click at [717, 182] on span "Bulk update" at bounding box center [708, 188] width 96 height 14
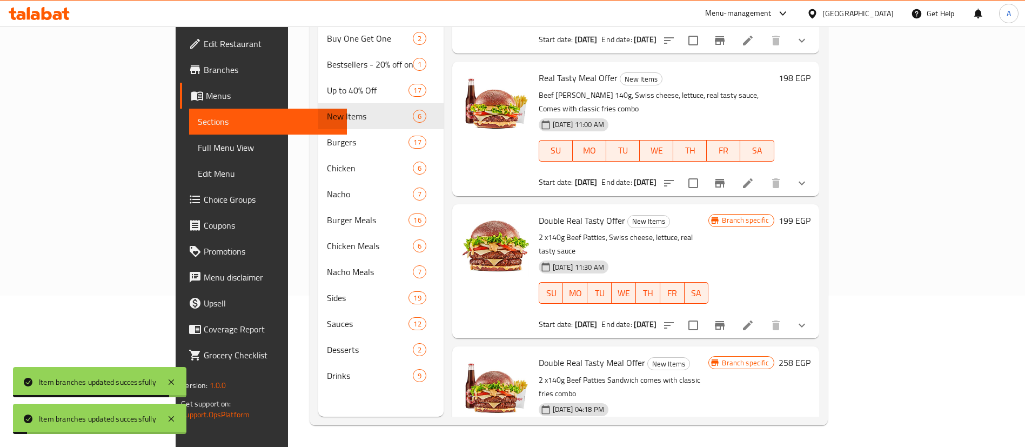
scroll to position [332, 0]
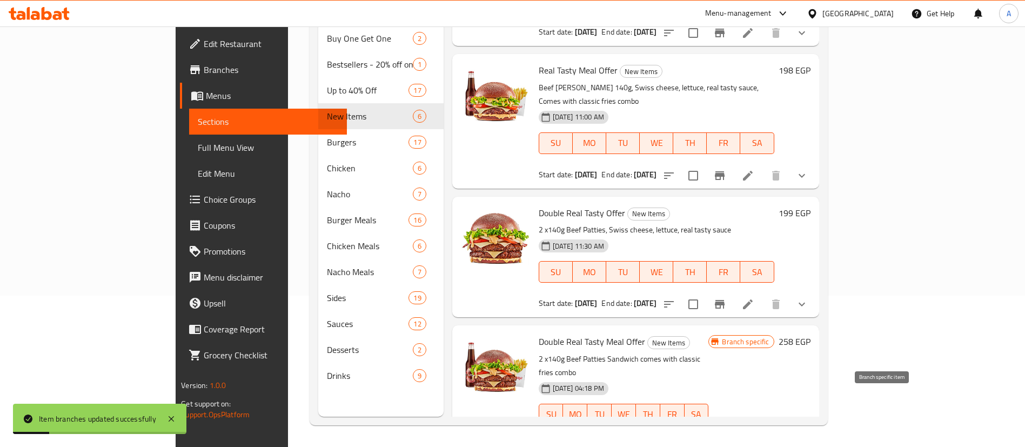
click at [732, 434] on button "Branch-specific-item" at bounding box center [720, 447] width 26 height 26
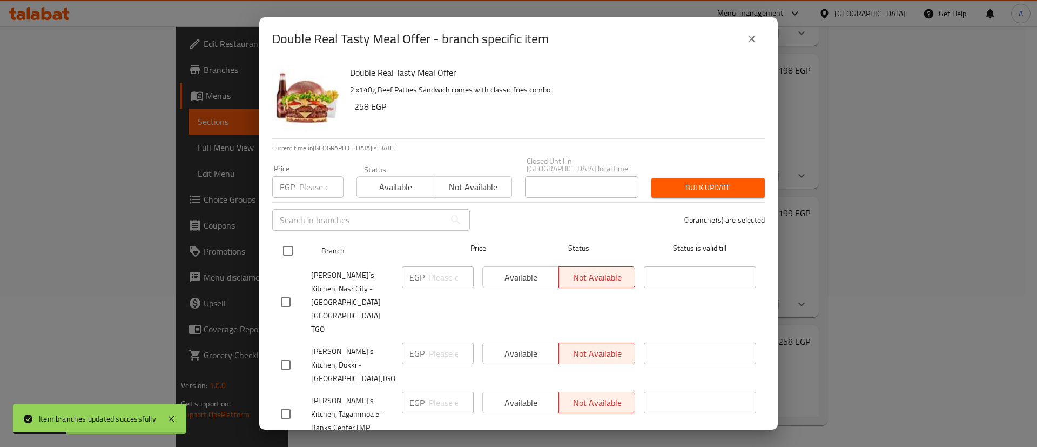
click at [288, 243] on input "checkbox" at bounding box center [288, 250] width 23 height 23
checkbox input "true"
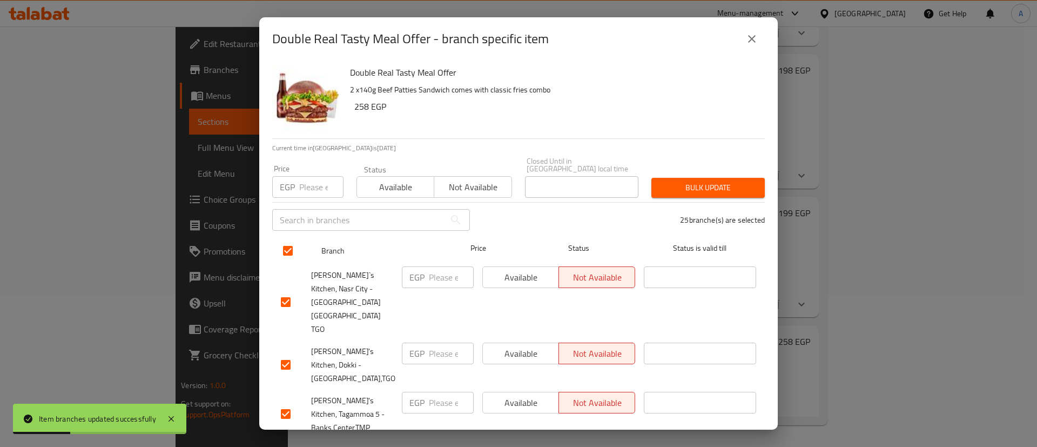
checkbox input "true"
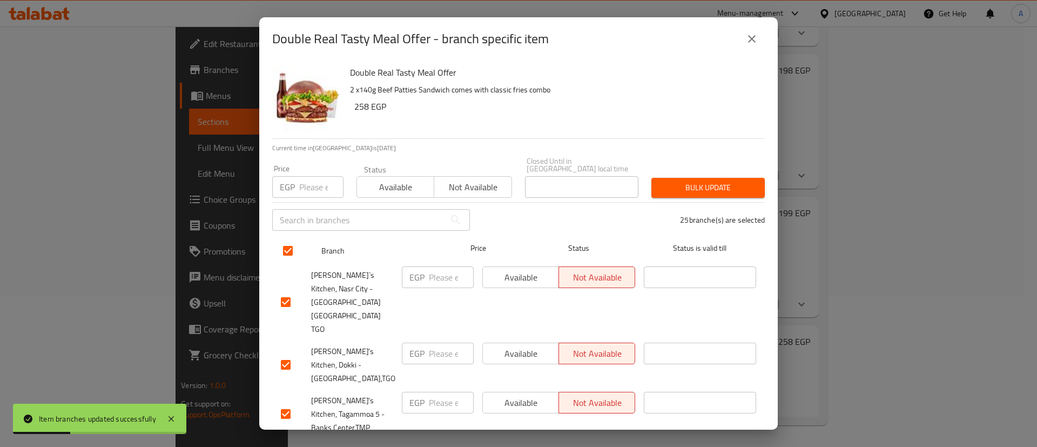
checkbox input "true"
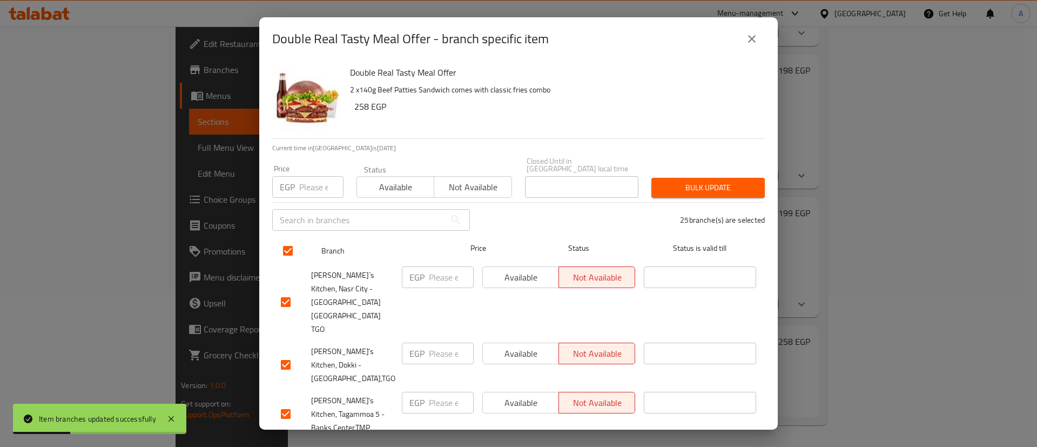
checkbox input "true"
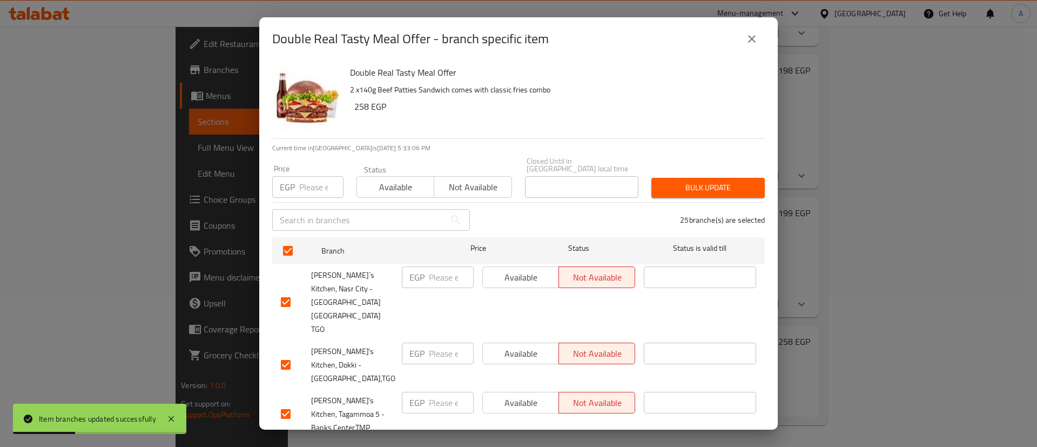
click at [386, 184] on span "Available" at bounding box center [395, 187] width 69 height 16
click at [686, 171] on div "Bulk update" at bounding box center [708, 187] width 126 height 33
click at [701, 181] on span "Bulk update" at bounding box center [708, 188] width 96 height 14
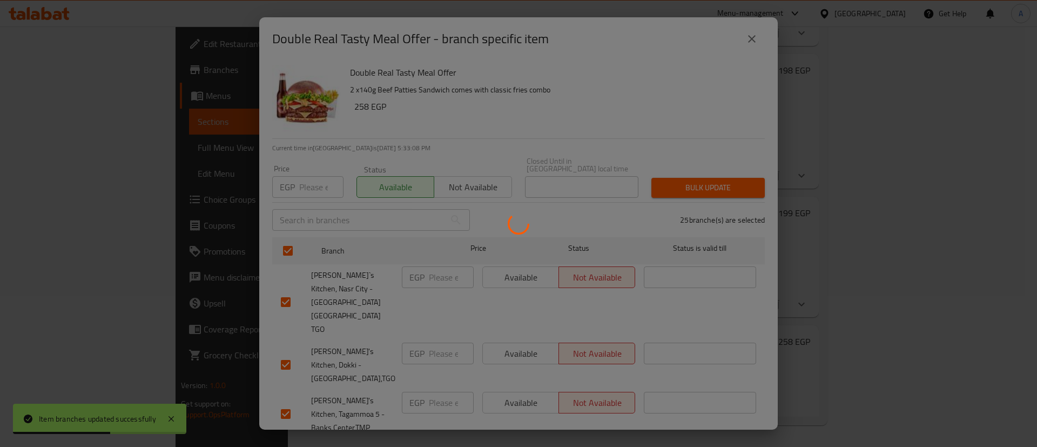
click at [817, 193] on div at bounding box center [518, 223] width 1037 height 447
